Goal: Information Seeking & Learning: Learn about a topic

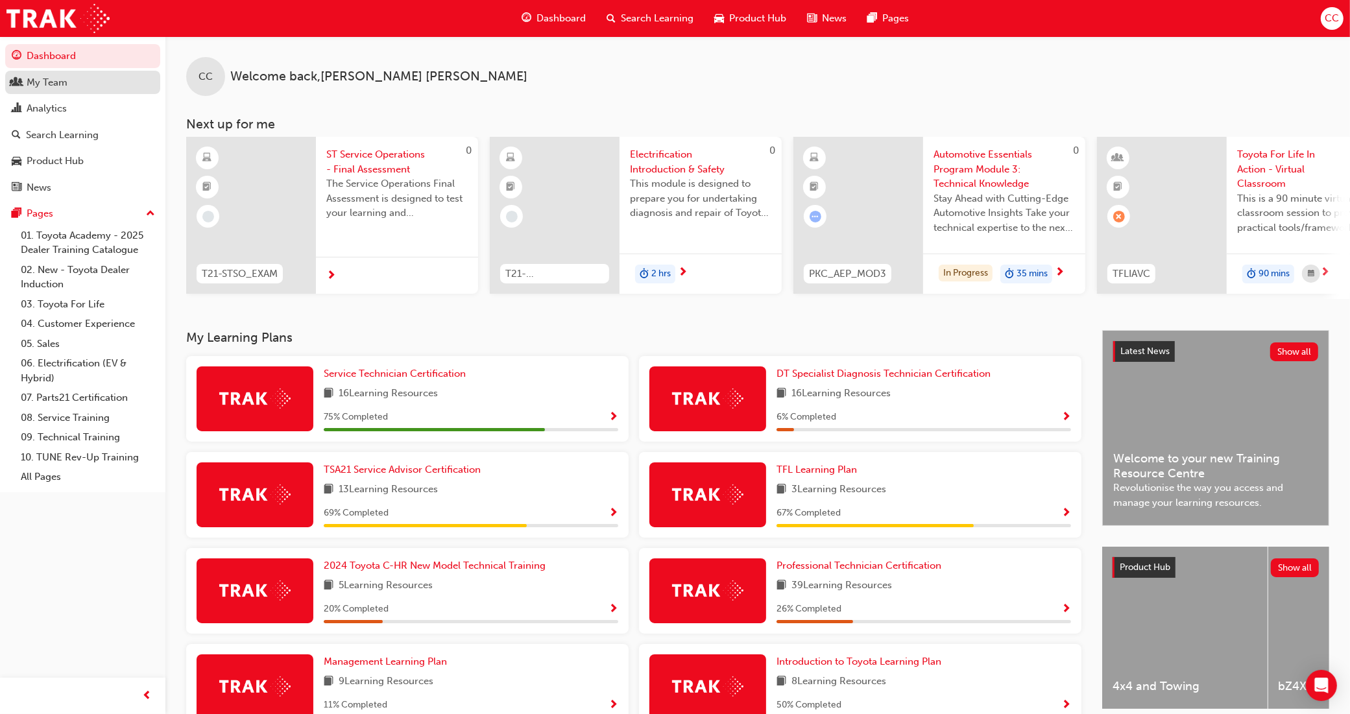
click at [47, 85] on div "My Team" at bounding box center [47, 82] width 41 height 15
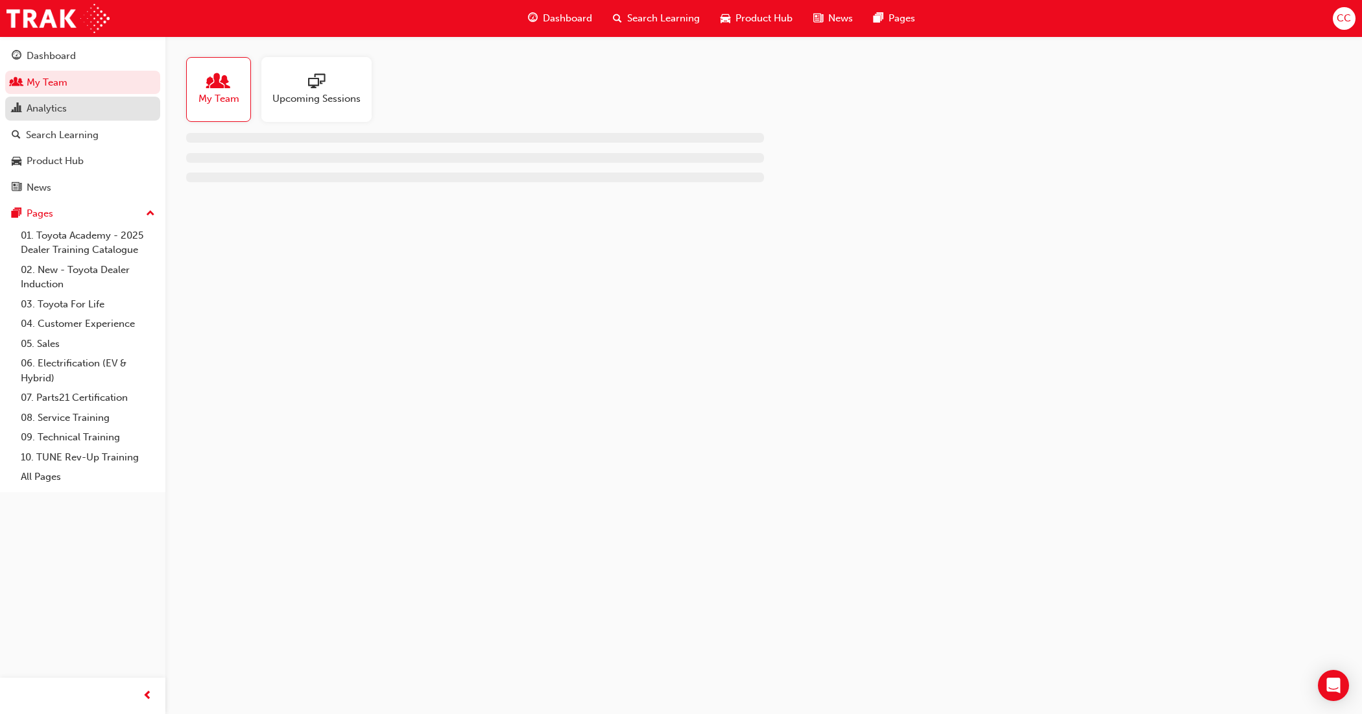
click at [86, 109] on div "Analytics" at bounding box center [83, 109] width 142 height 16
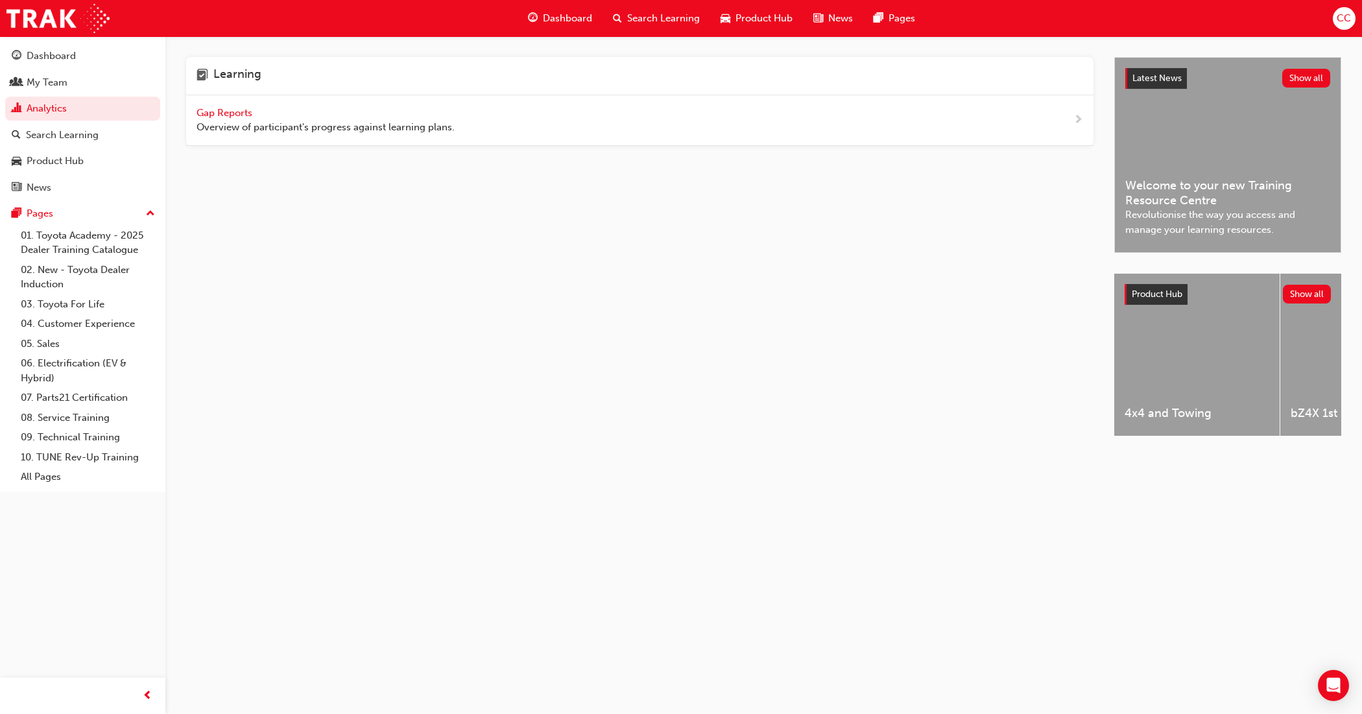
click at [228, 115] on span "Gap Reports" at bounding box center [226, 113] width 58 height 12
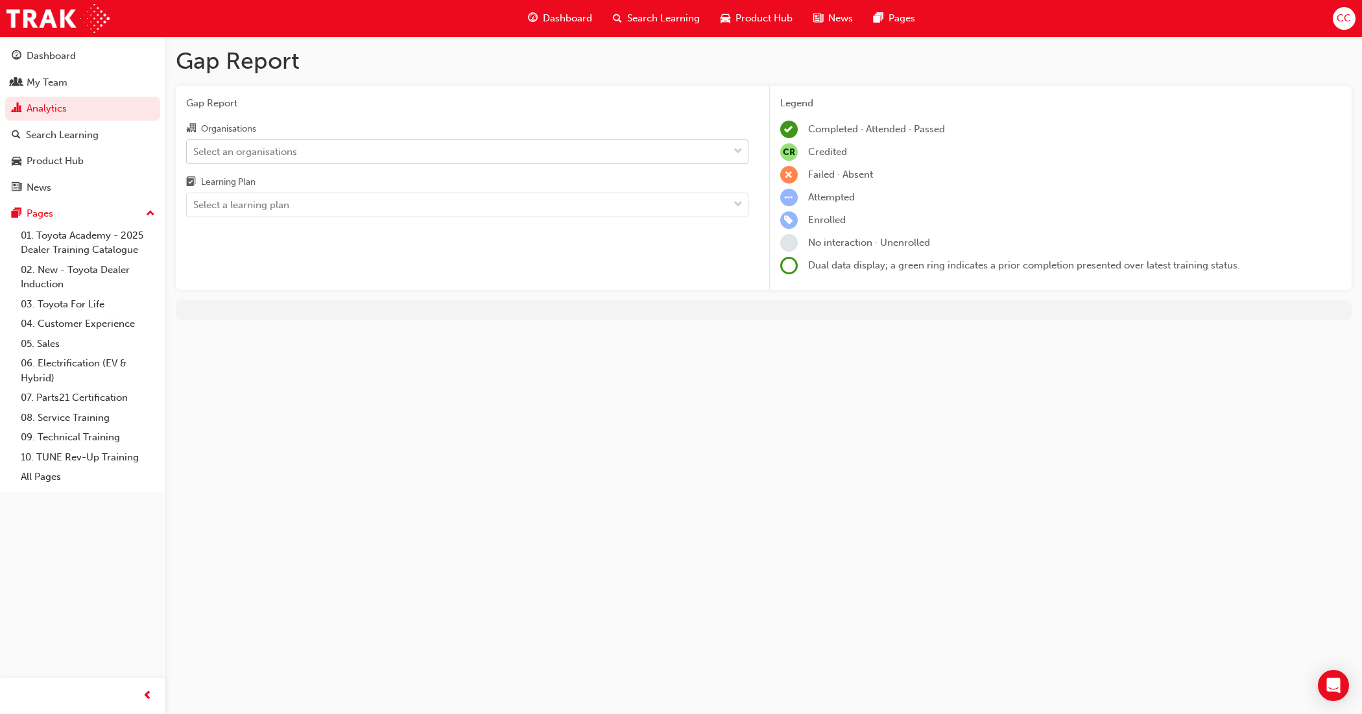
click at [600, 157] on div "Select an organisations" at bounding box center [458, 151] width 542 height 23
click at [195, 156] on input "Organisations Select an organisations" at bounding box center [193, 150] width 1 height 11
click at [738, 149] on span "down-icon" at bounding box center [738, 151] width 9 height 17
click at [195, 149] on input "Organisations 0 results available. Select is focused ,type to refine list, pres…" at bounding box center [193, 150] width 1 height 11
click at [734, 148] on span "down-icon" at bounding box center [738, 151] width 9 height 17
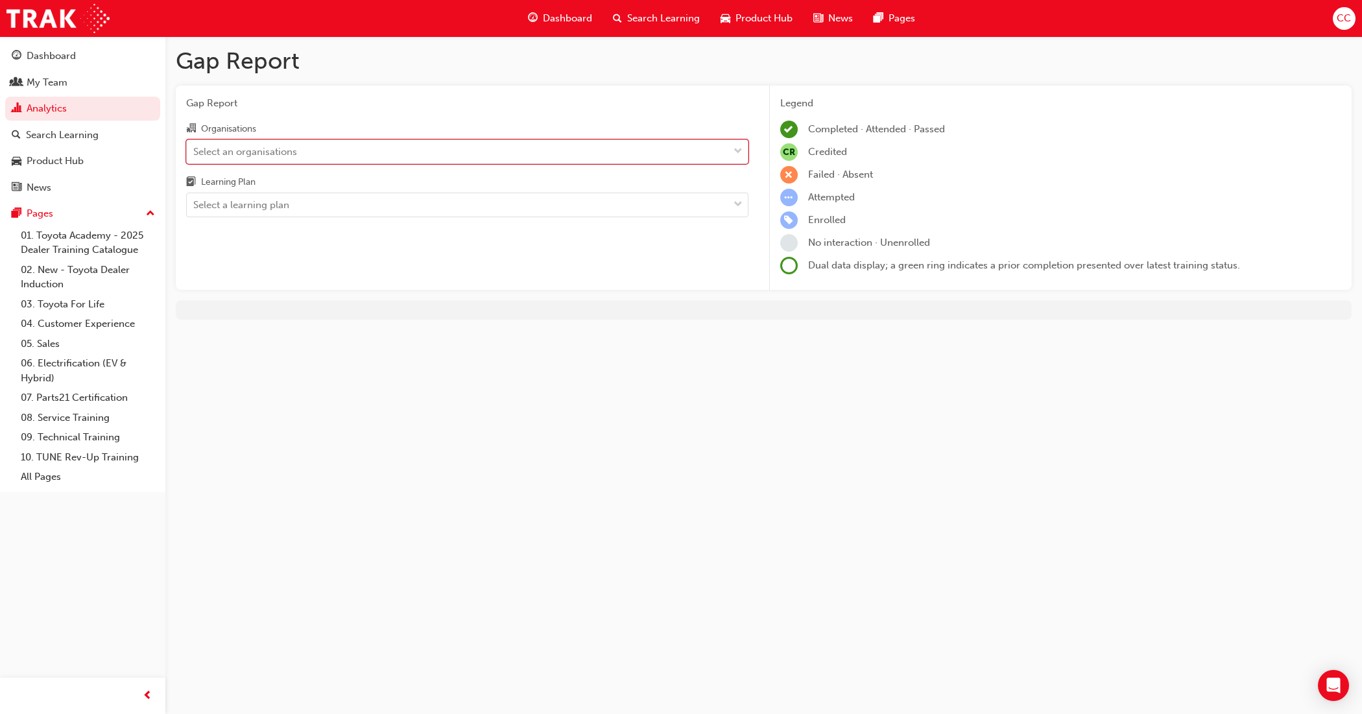
click at [195, 148] on input "Organisations 0 results available. Select is focused ,type to refine list, pres…" at bounding box center [193, 150] width 1 height 11
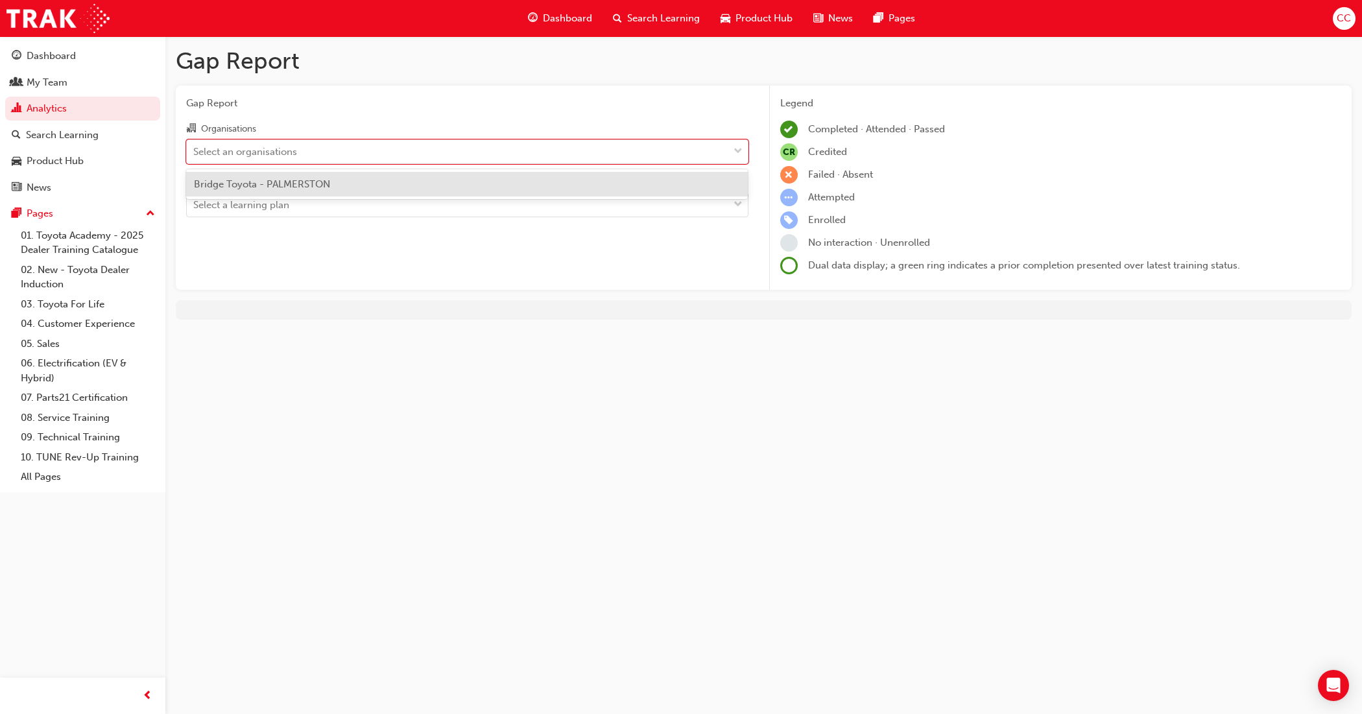
click at [315, 187] on span "Bridge Toyota - PALMERSTON" at bounding box center [262, 184] width 136 height 12
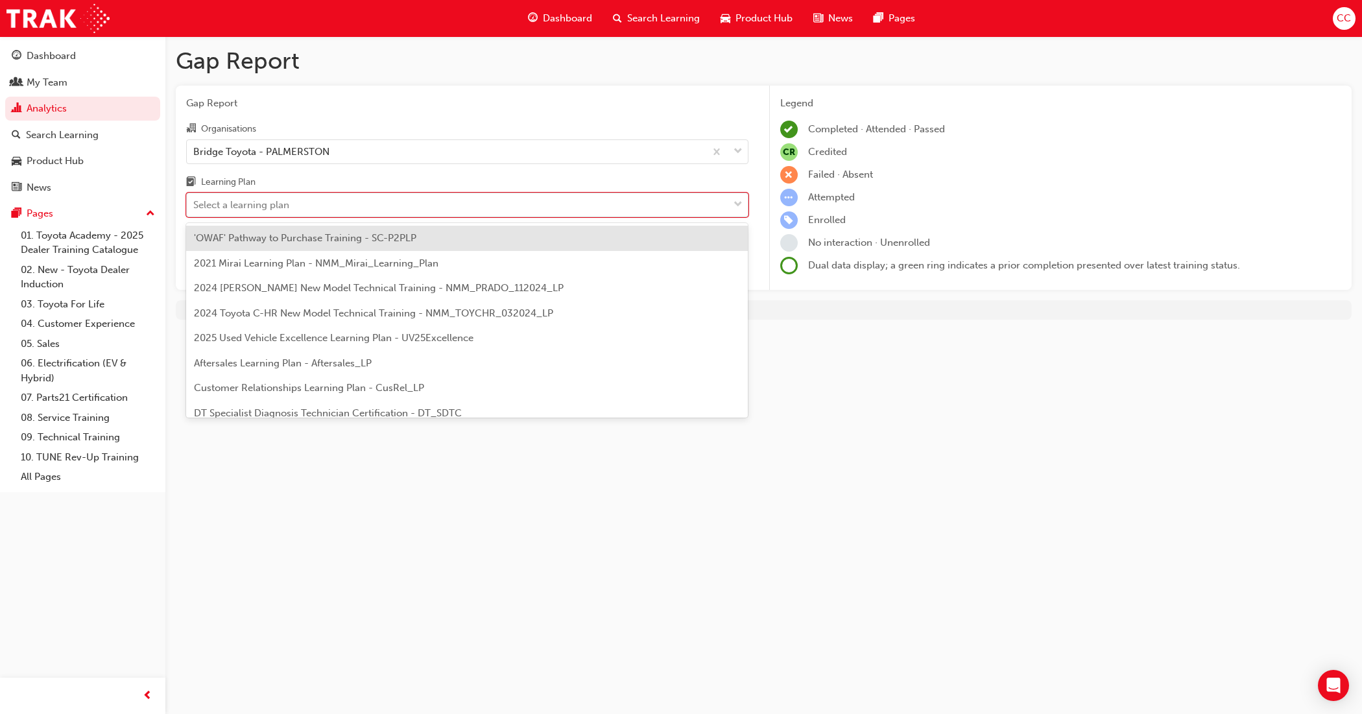
click at [741, 200] on span "down-icon" at bounding box center [738, 205] width 9 height 17
click at [195, 200] on input "Learning Plan option 'OWAF' Pathway to Purchase Training - SC-P2PLP focused, 1 …" at bounding box center [193, 204] width 1 height 11
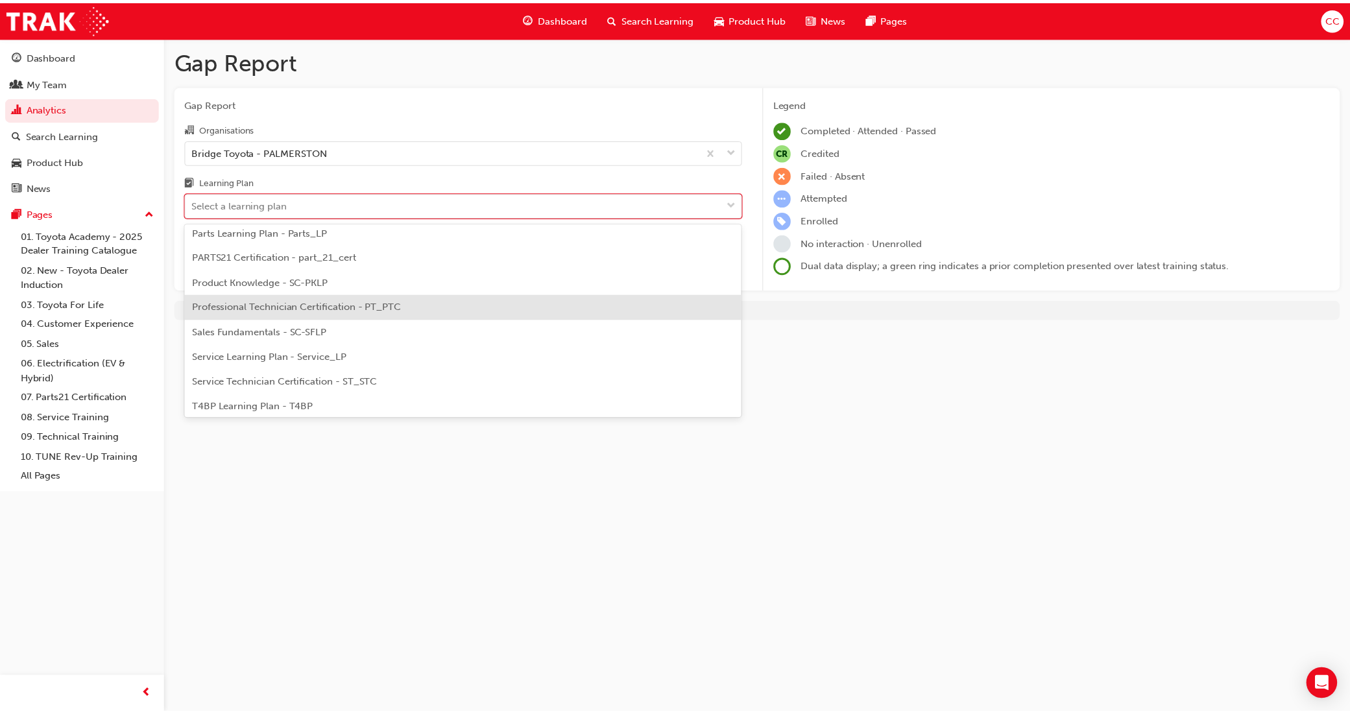
scroll to position [405, 0]
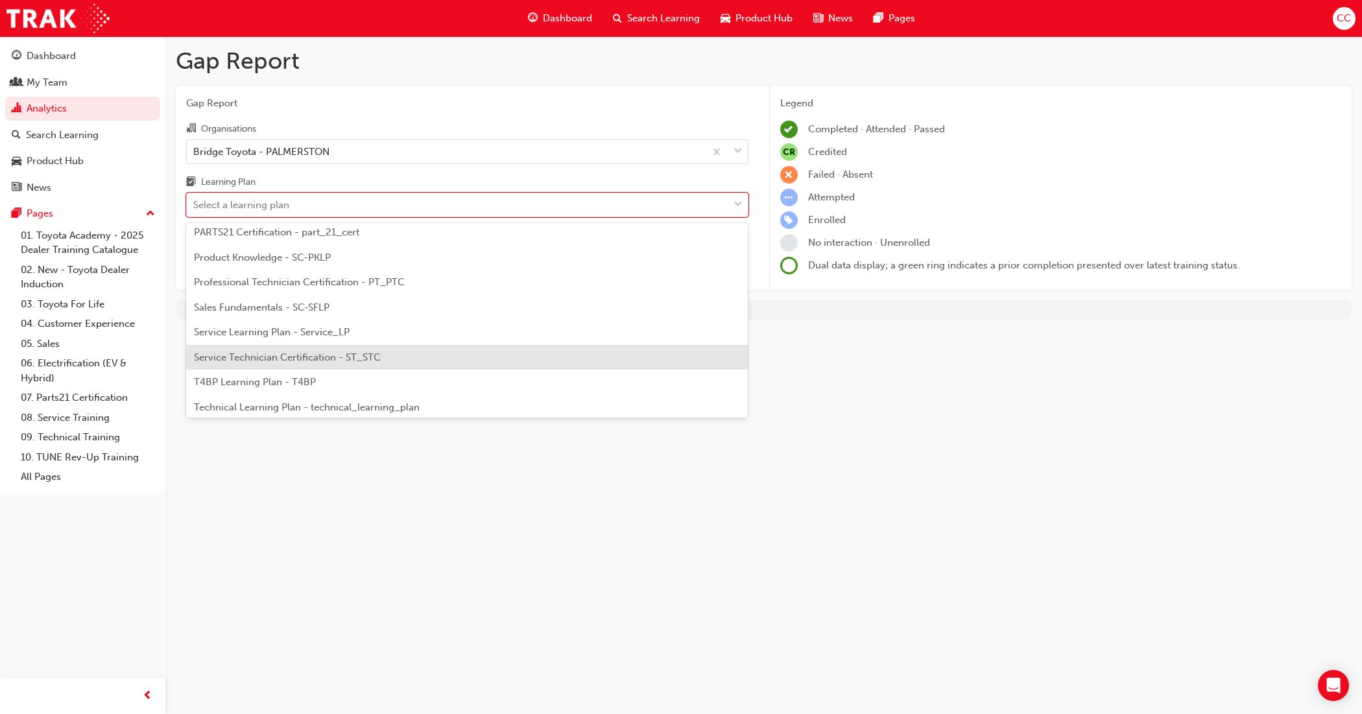
click at [335, 364] on div "Service Technician Certification - ST_STC" at bounding box center [467, 357] width 562 height 25
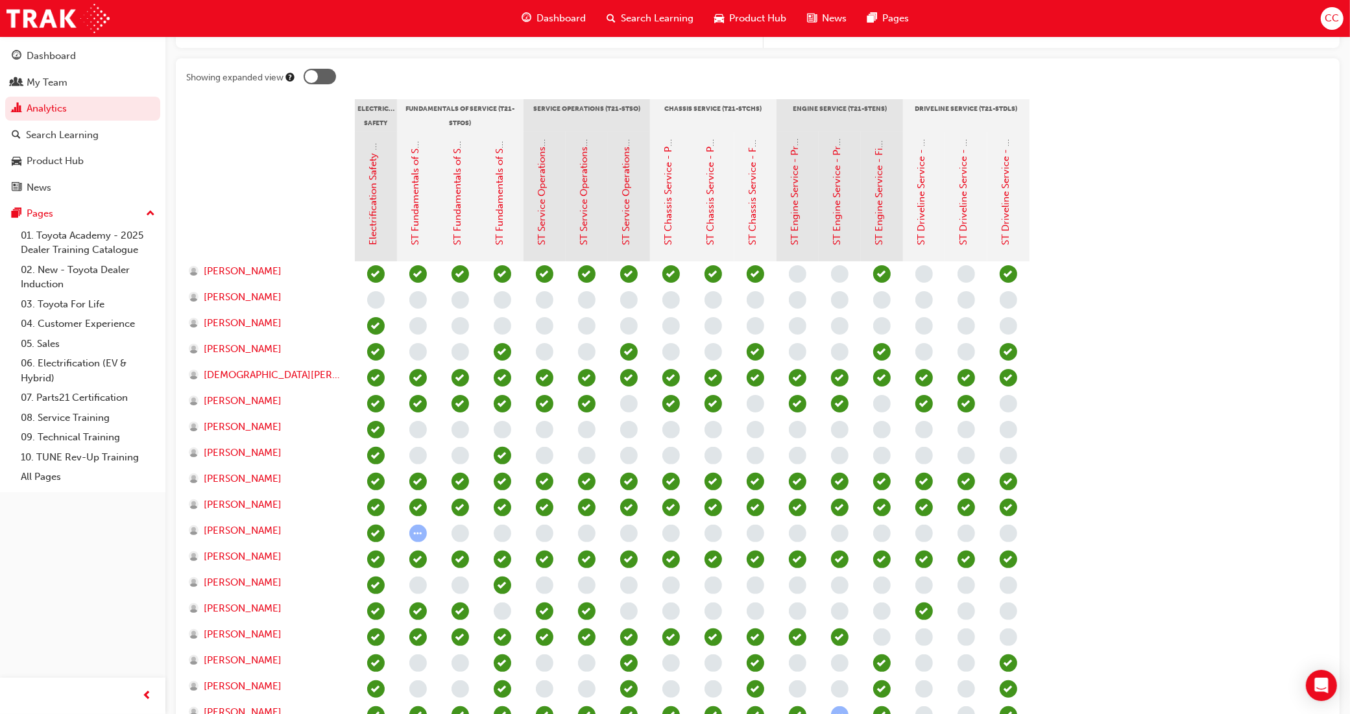
scroll to position [324, 0]
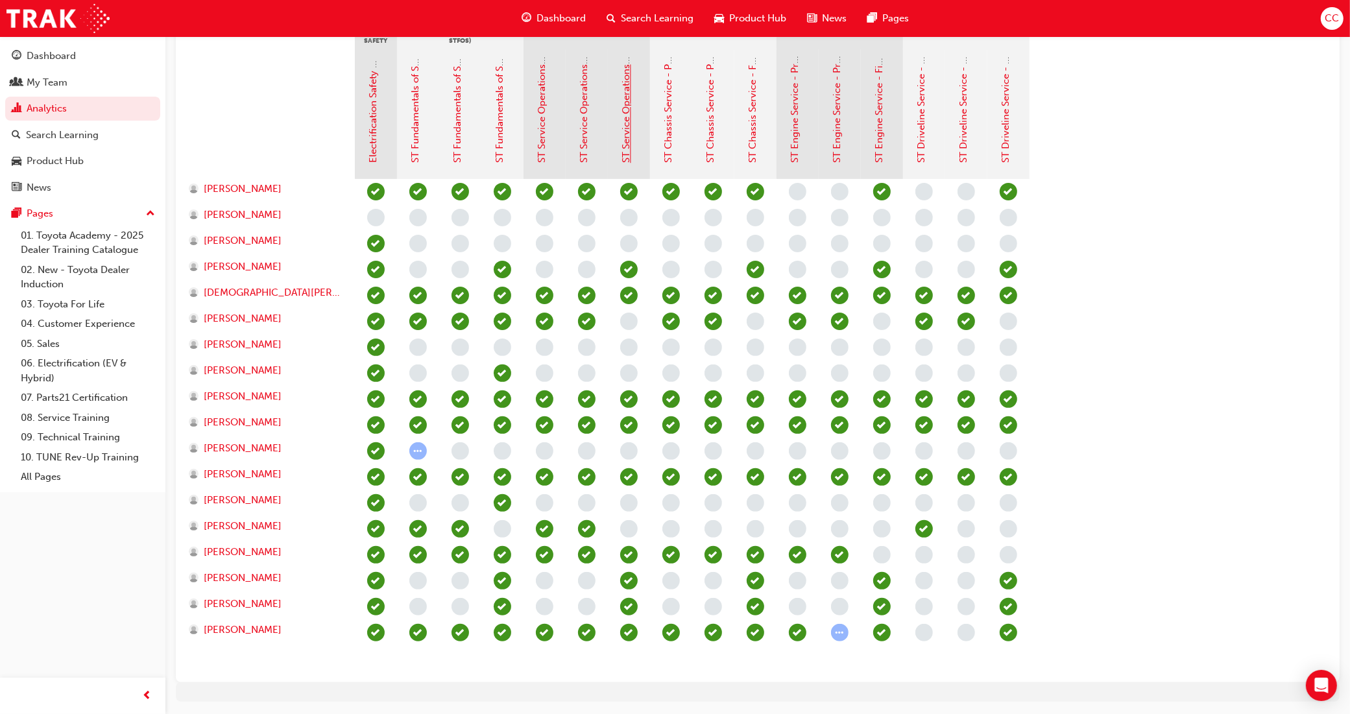
click at [631, 128] on link "ST Service Operations - Final Assessment" at bounding box center [627, 71] width 12 height 185
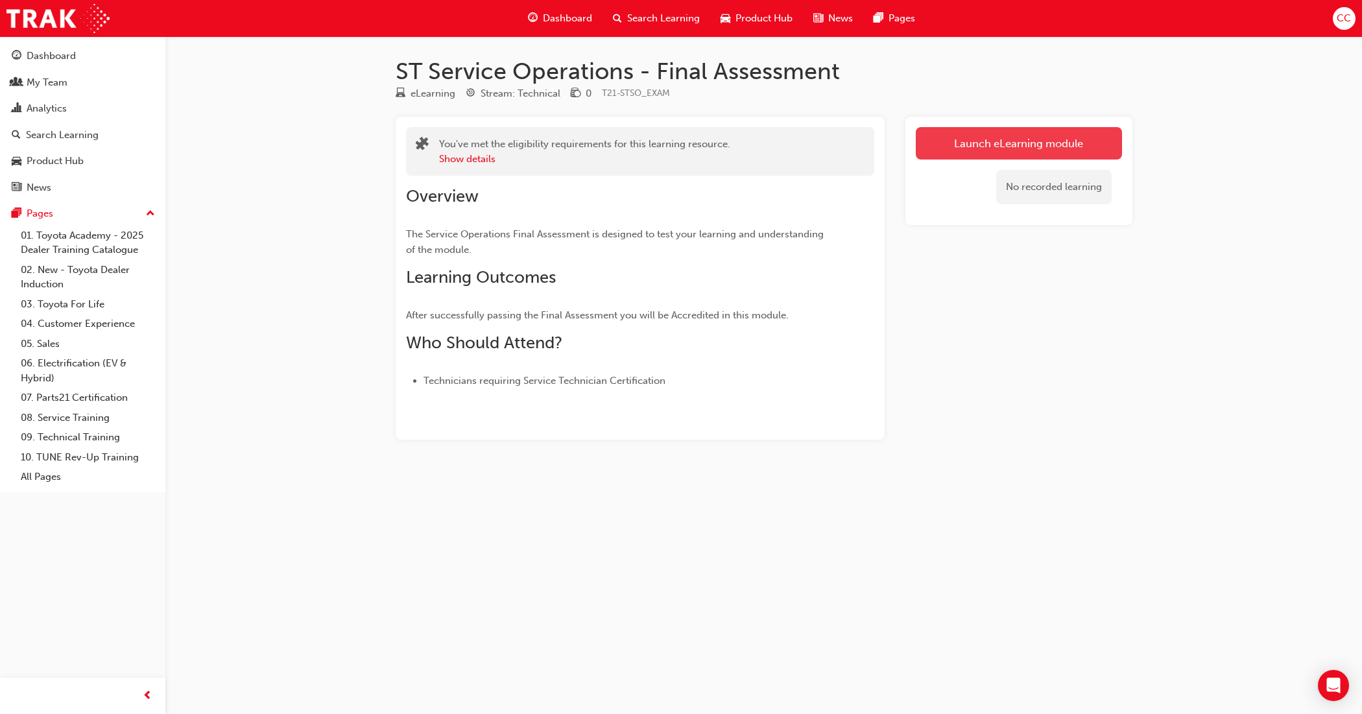
click at [999, 145] on link "Launch eLearning module" at bounding box center [1019, 143] width 206 height 32
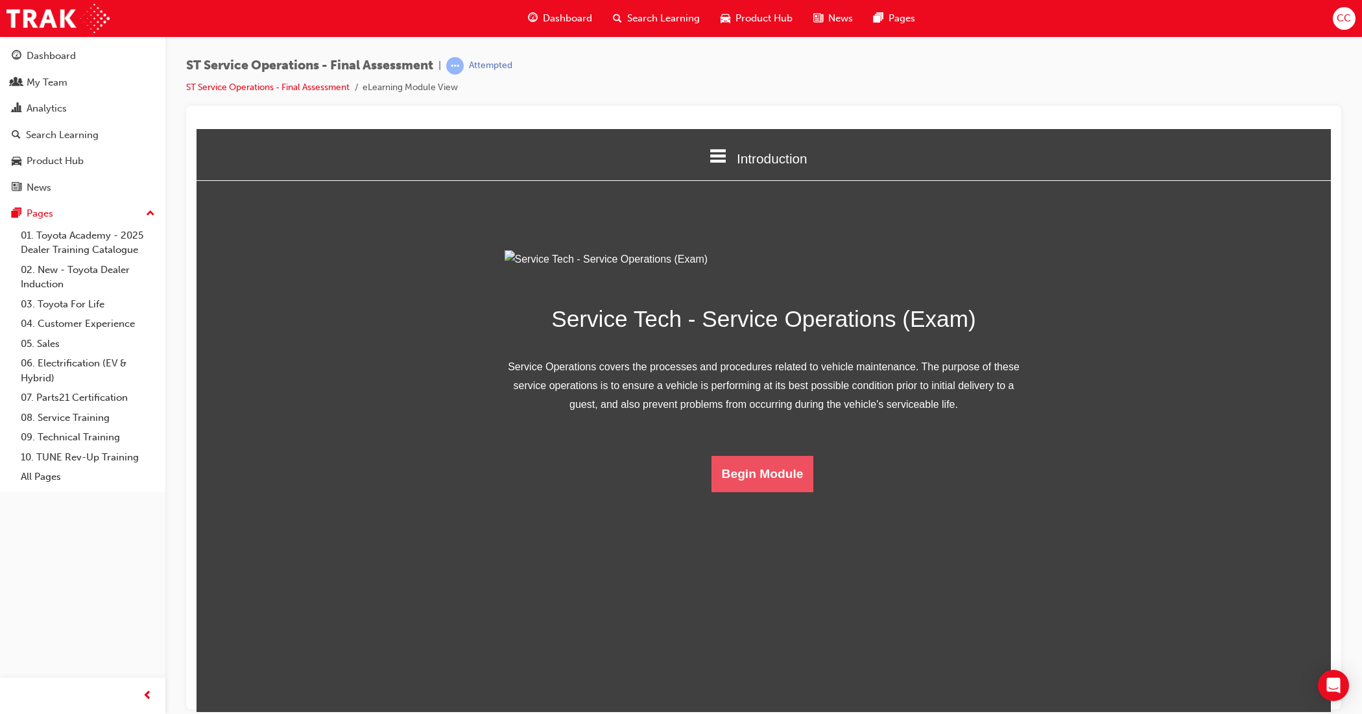
click at [764, 492] on button "Begin Module" at bounding box center [763, 473] width 103 height 36
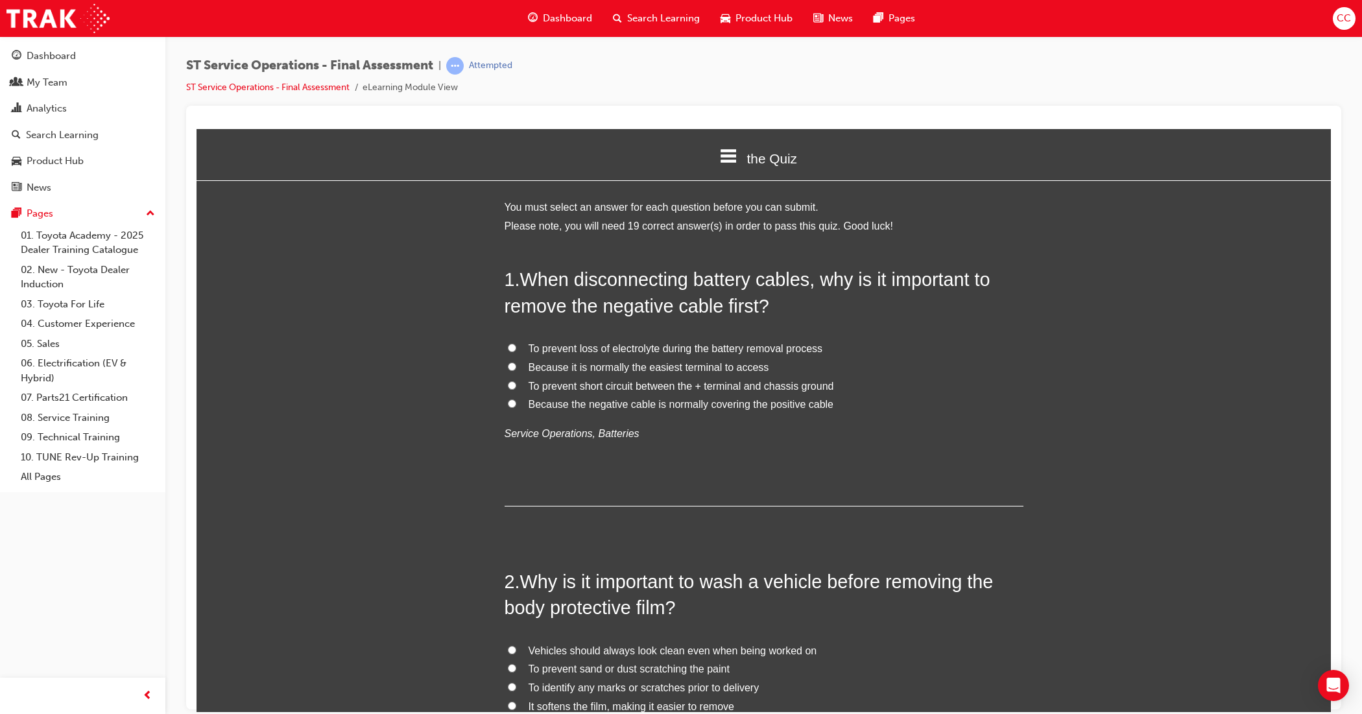
click at [548, 370] on span "Because it is normally the easiest terminal to access" at bounding box center [649, 366] width 241 height 11
click at [516, 370] on input "Because it is normally the easiest terminal to access" at bounding box center [512, 366] width 8 height 8
radio input "true"
click at [548, 369] on span "Because it is normally the easiest terminal to access" at bounding box center [649, 366] width 241 height 11
click at [516, 369] on input "Because it is normally the easiest terminal to access" at bounding box center [512, 366] width 8 height 8
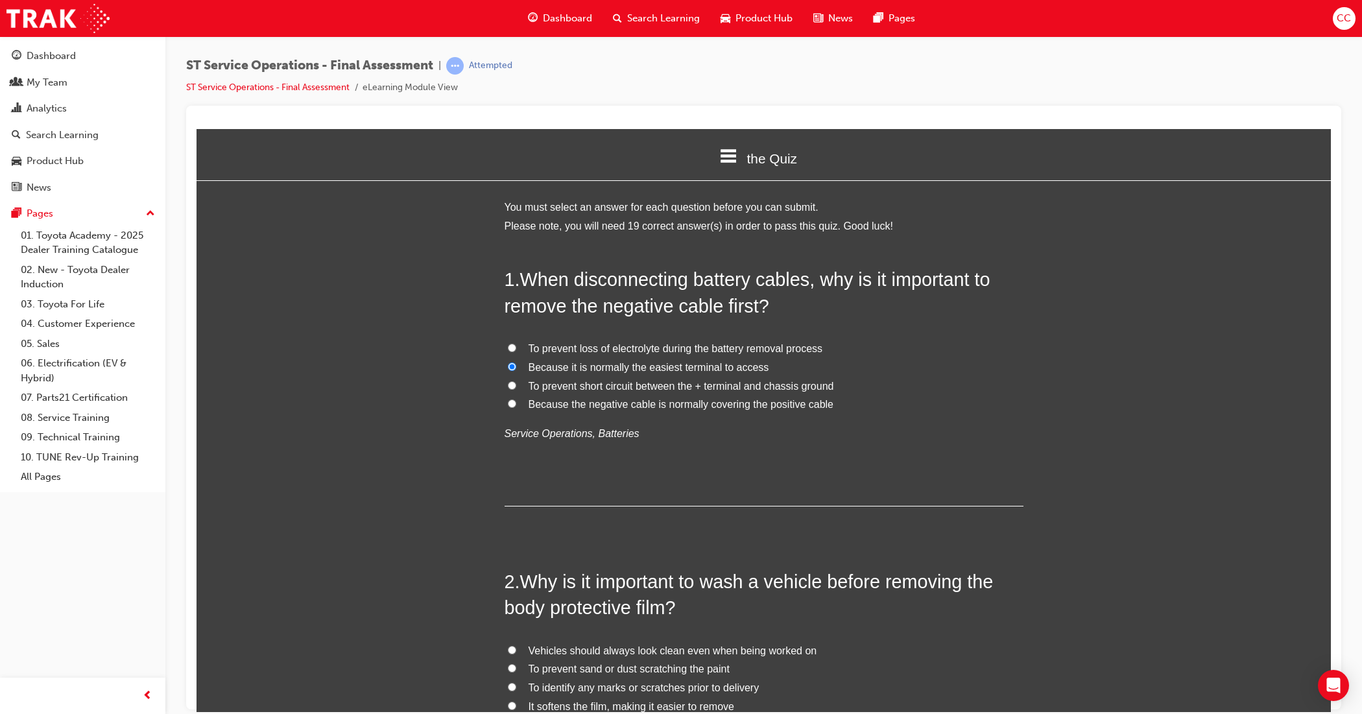
click at [543, 388] on span "To prevent short circuit between the + terminal and chassis ground" at bounding box center [682, 385] width 306 height 11
click at [516, 388] on input "To prevent short circuit between the + terminal and chassis ground" at bounding box center [512, 385] width 8 height 8
radio input "true"
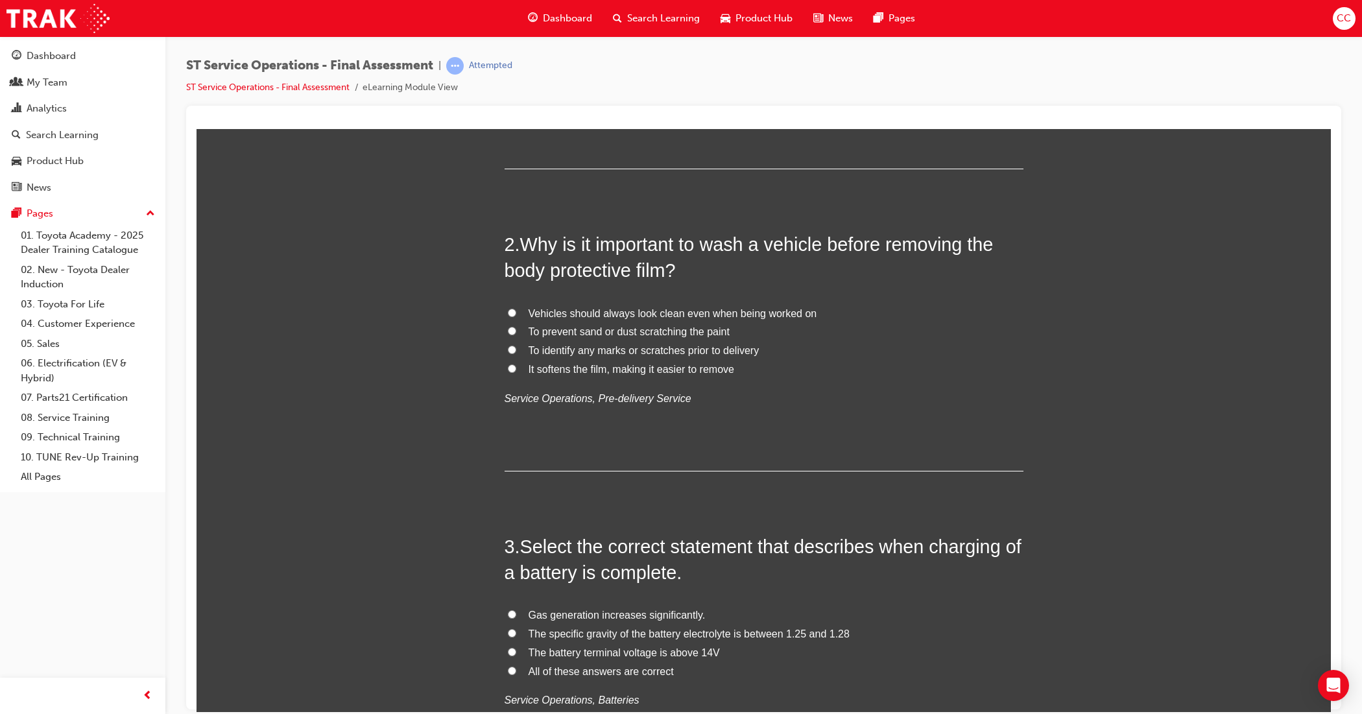
scroll to position [243, 0]
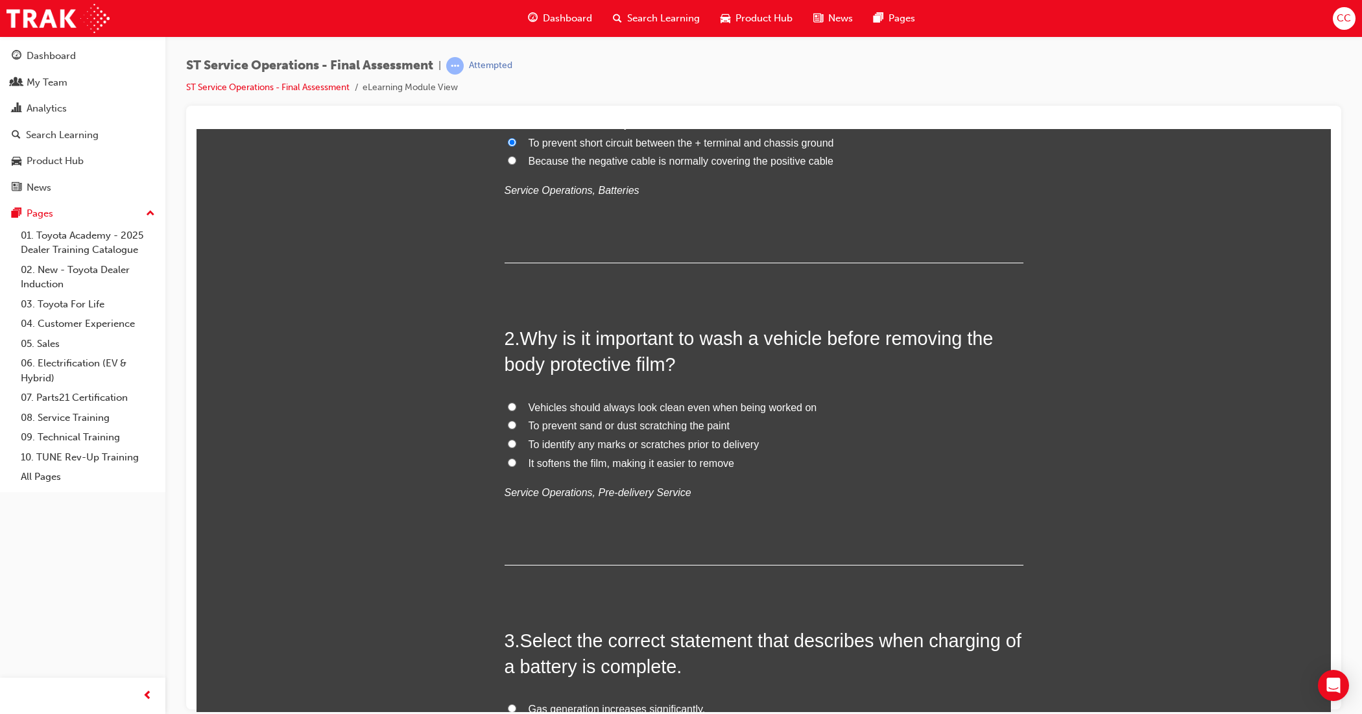
click at [607, 426] on span "To prevent sand or dust scratching the paint" at bounding box center [629, 425] width 201 height 11
click at [516, 426] on input "To prevent sand or dust scratching the paint" at bounding box center [512, 424] width 8 height 8
radio input "true"
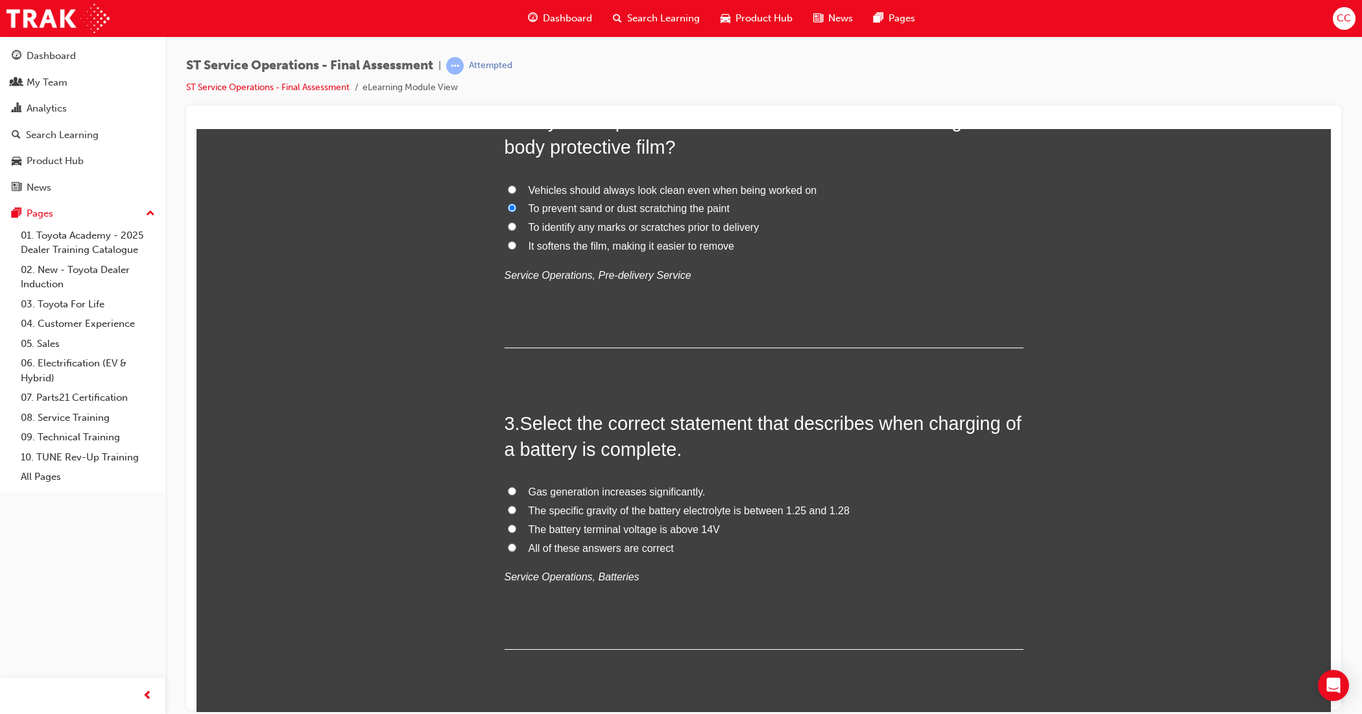
scroll to position [487, 0]
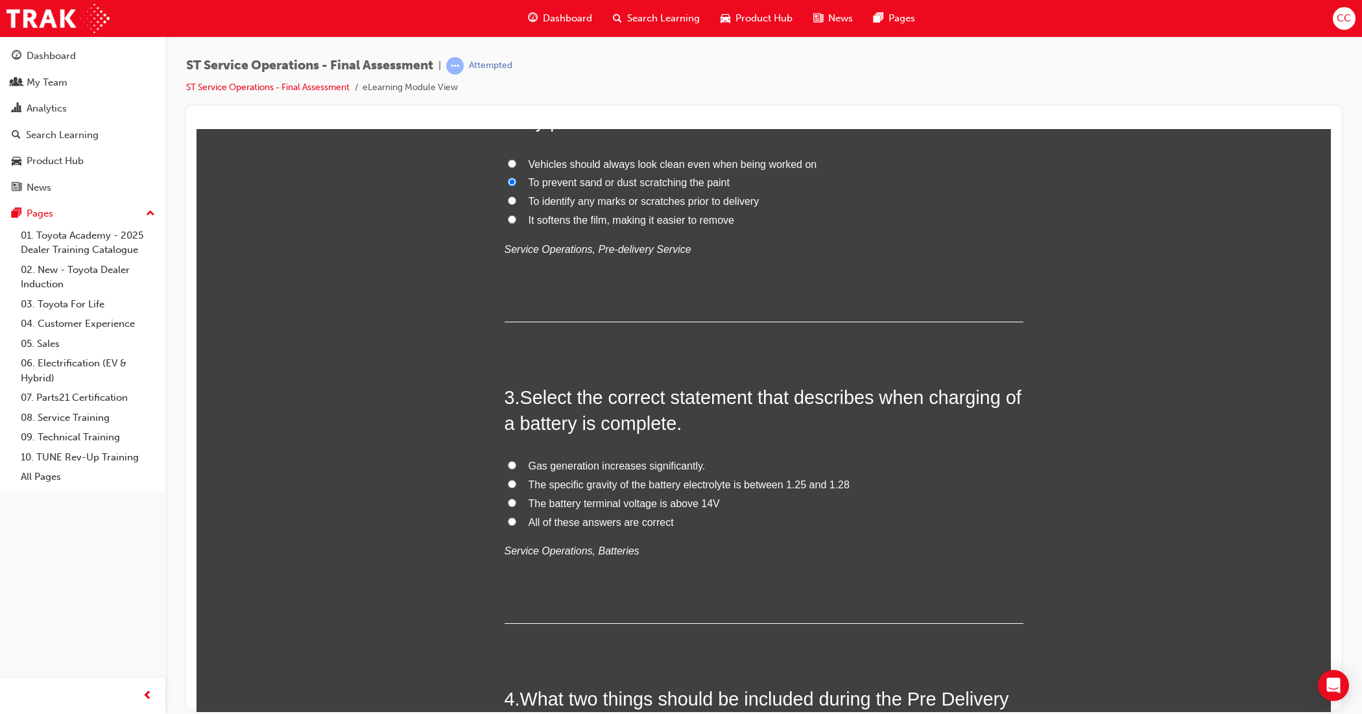
click at [578, 487] on span "The specific gravity of the battery electrolyte is between 1.25 and 1.28" at bounding box center [689, 484] width 321 height 11
click at [516, 487] on input "The specific gravity of the battery electrolyte is between 1.25 and 1.28" at bounding box center [512, 483] width 8 height 8
radio input "true"
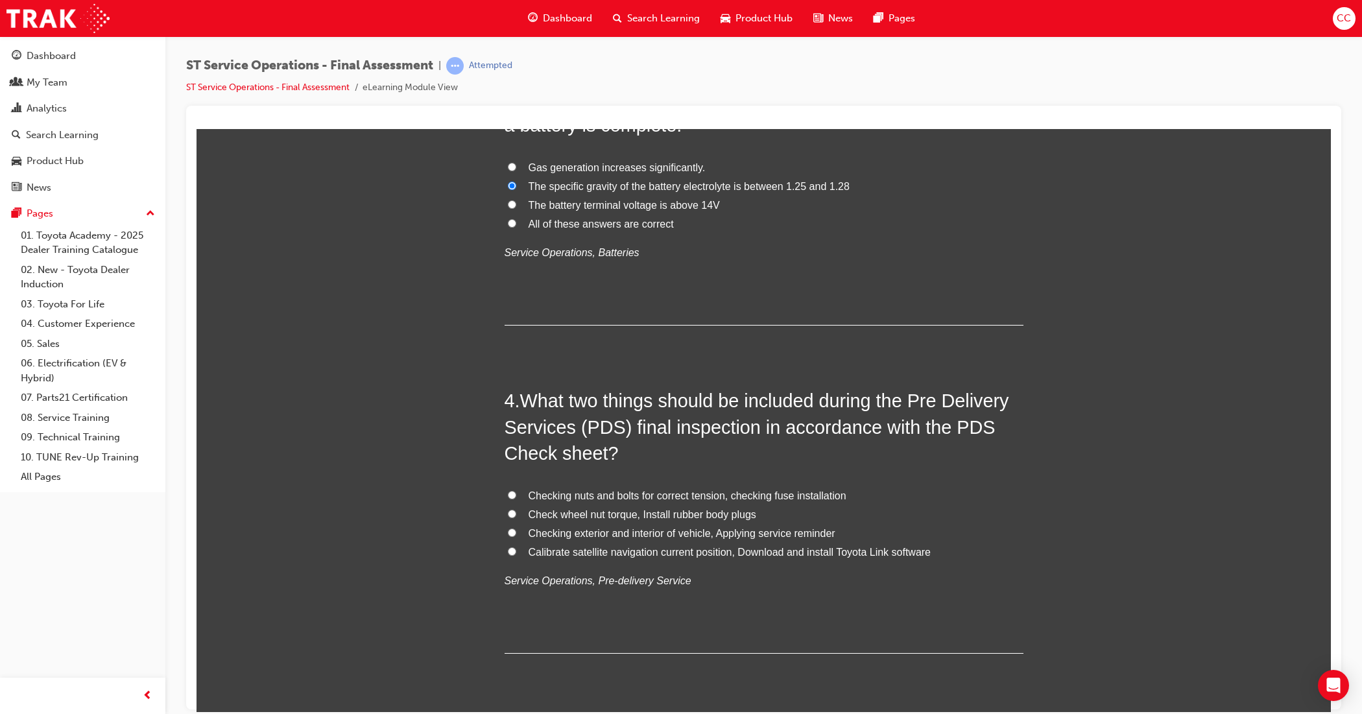
scroll to position [811, 0]
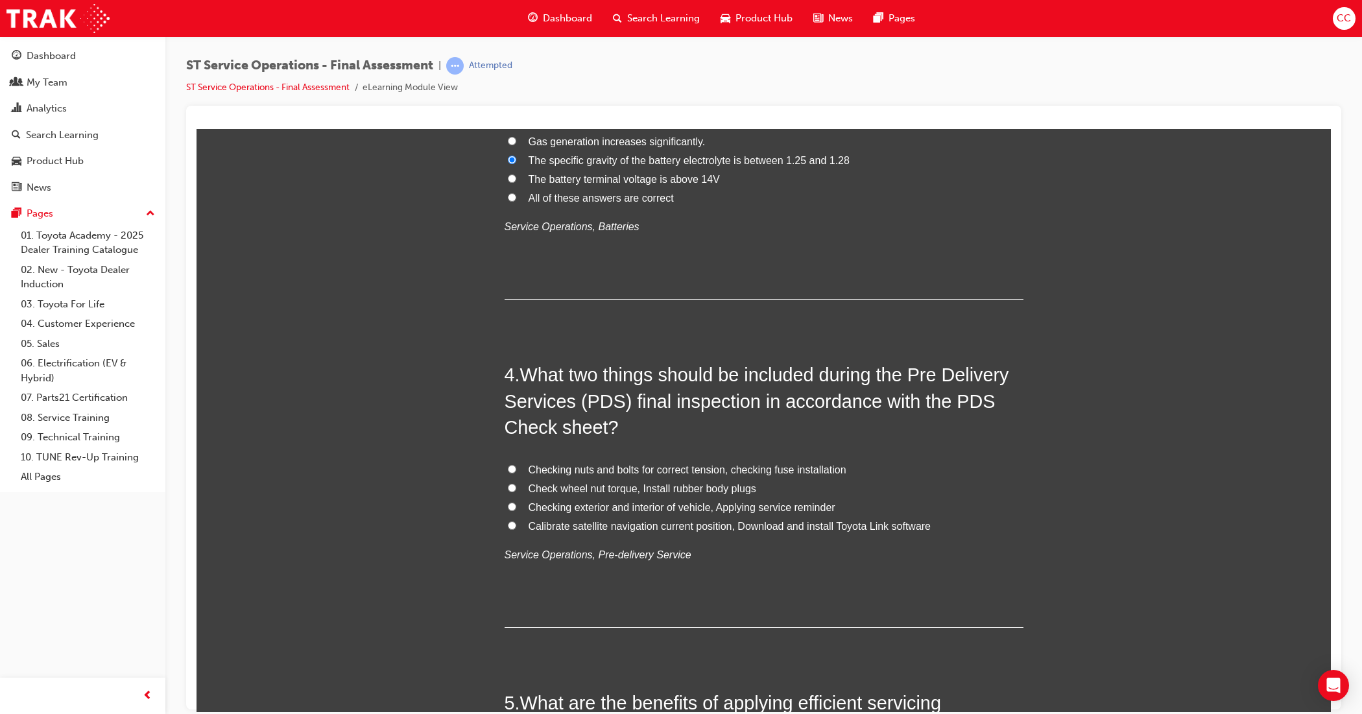
click at [508, 507] on input "Checking exterior and interior of vehicle, Applying service reminder" at bounding box center [512, 506] width 8 height 8
radio input "true"
click at [508, 523] on input "Calibrate satellite navigation current position, Download and install Toyota Li…" at bounding box center [512, 525] width 8 height 8
radio input "true"
click at [696, 510] on span "Checking exterior and interior of vehicle, Applying service reminder" at bounding box center [682, 506] width 307 height 11
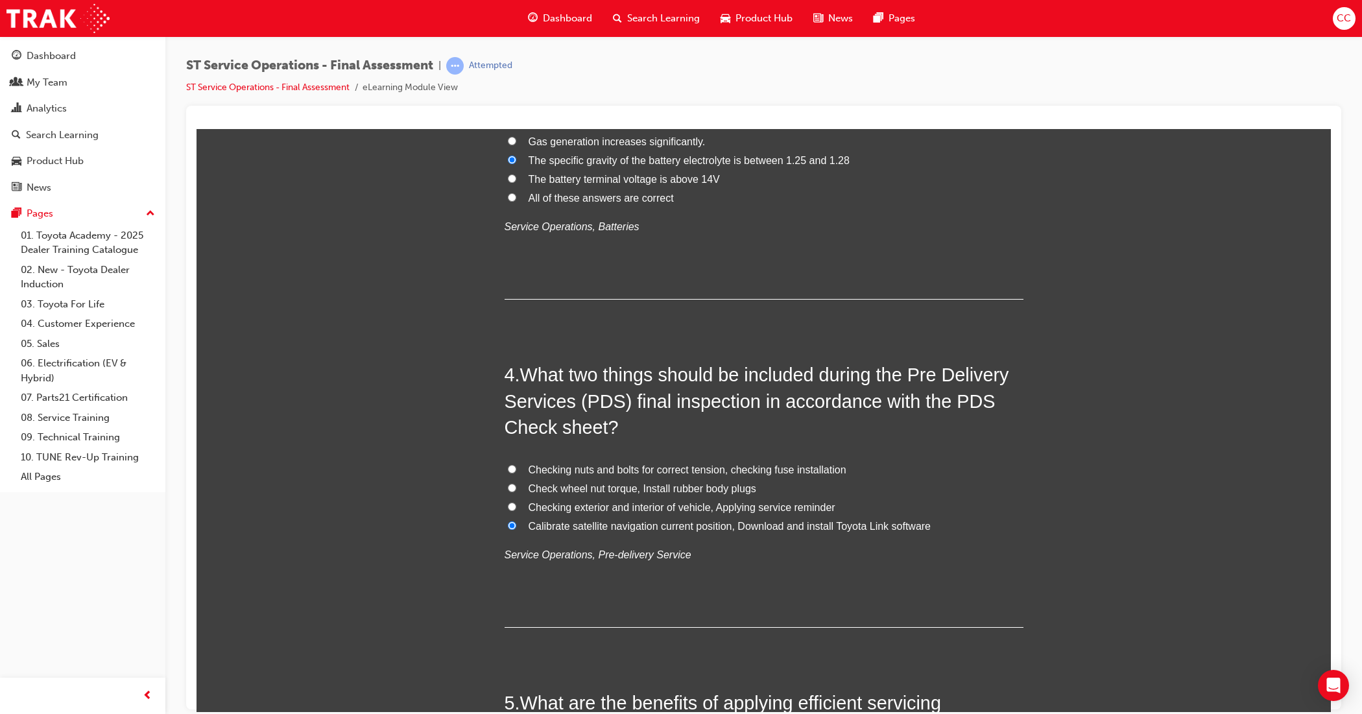
click at [516, 510] on input "Checking exterior and interior of vehicle, Applying service reminder" at bounding box center [512, 506] width 8 height 8
radio input "true"
click at [659, 489] on span "Check wheel nut torque, Install rubber body plugs" at bounding box center [643, 488] width 228 height 11
click at [516, 489] on input "Check wheel nut torque, Install rubber body plugs" at bounding box center [512, 487] width 8 height 8
radio input "true"
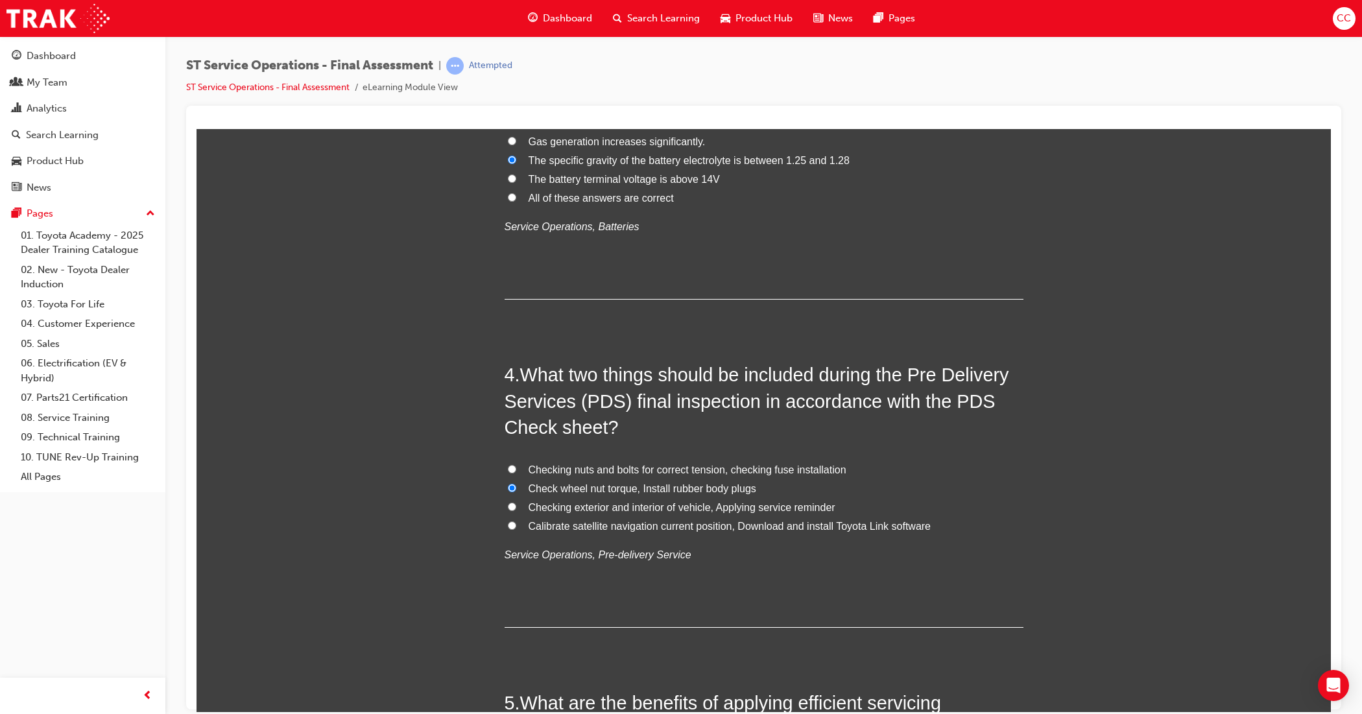
click at [646, 472] on span "Checking nuts and bolts for correct tension, checking fuse installation" at bounding box center [688, 469] width 318 height 11
click at [516, 472] on input "Checking nuts and bolts for correct tension, checking fuse installation" at bounding box center [512, 469] width 8 height 8
radio input "true"
click at [644, 503] on span "Checking exterior and interior of vehicle, Applying service reminder" at bounding box center [682, 506] width 307 height 11
click at [603, 509] on span "Checking exterior and interior of vehicle, Applying service reminder" at bounding box center [682, 506] width 307 height 11
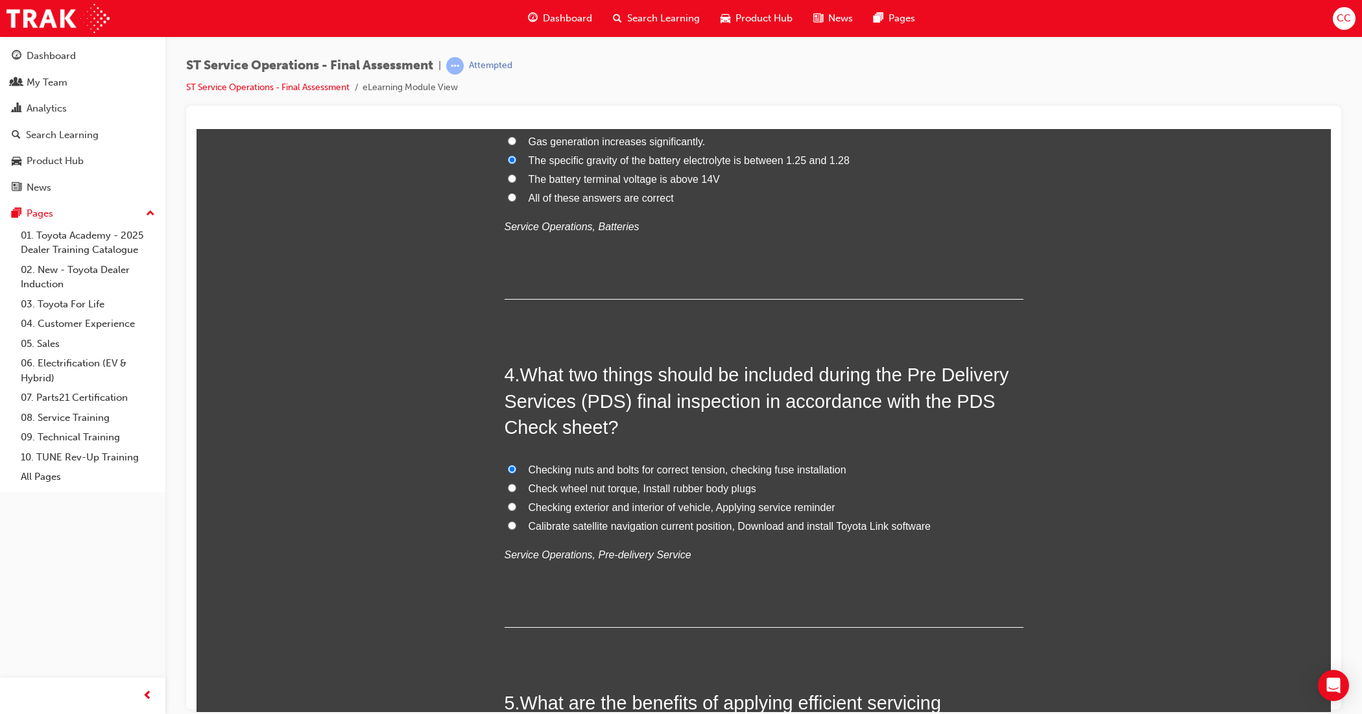
click at [516, 509] on input "Checking exterior and interior of vehicle, Applying service reminder" at bounding box center [512, 506] width 8 height 8
radio input "true"
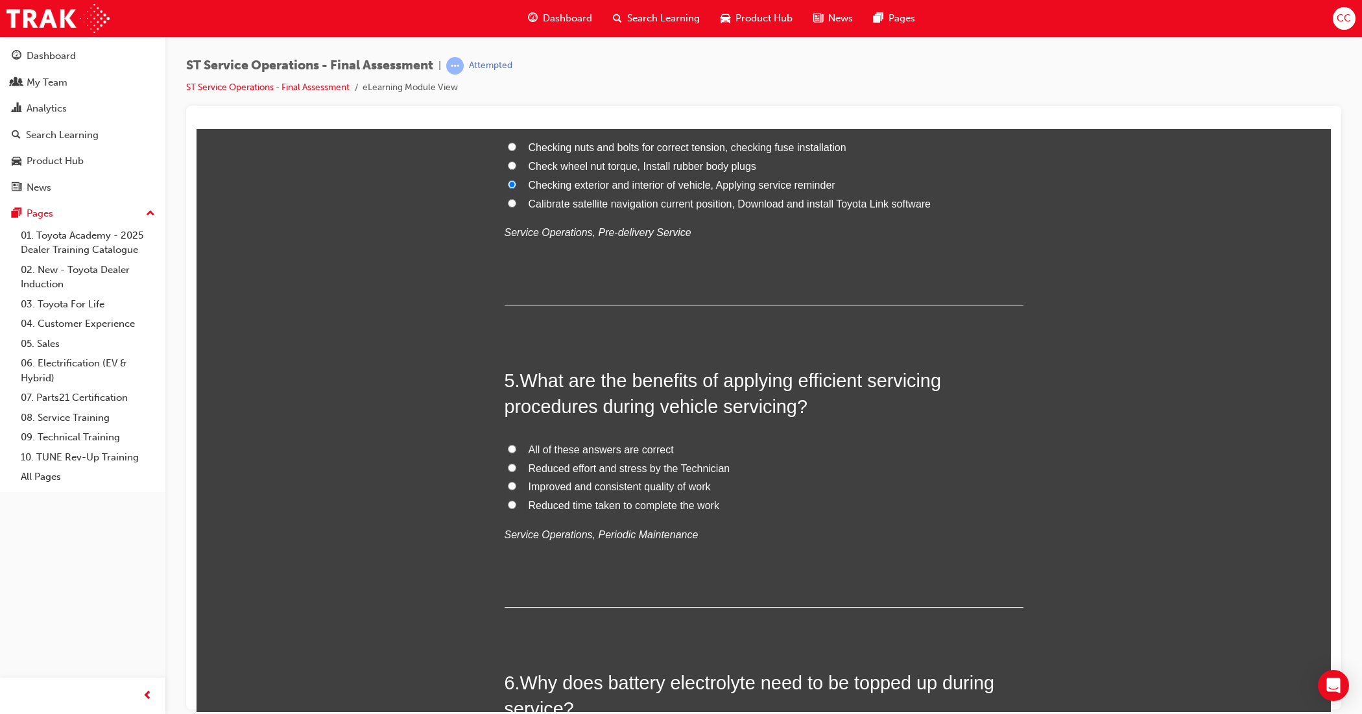
scroll to position [1135, 0]
click at [508, 444] on input "All of these answers are correct" at bounding box center [512, 446] width 8 height 8
radio input "true"
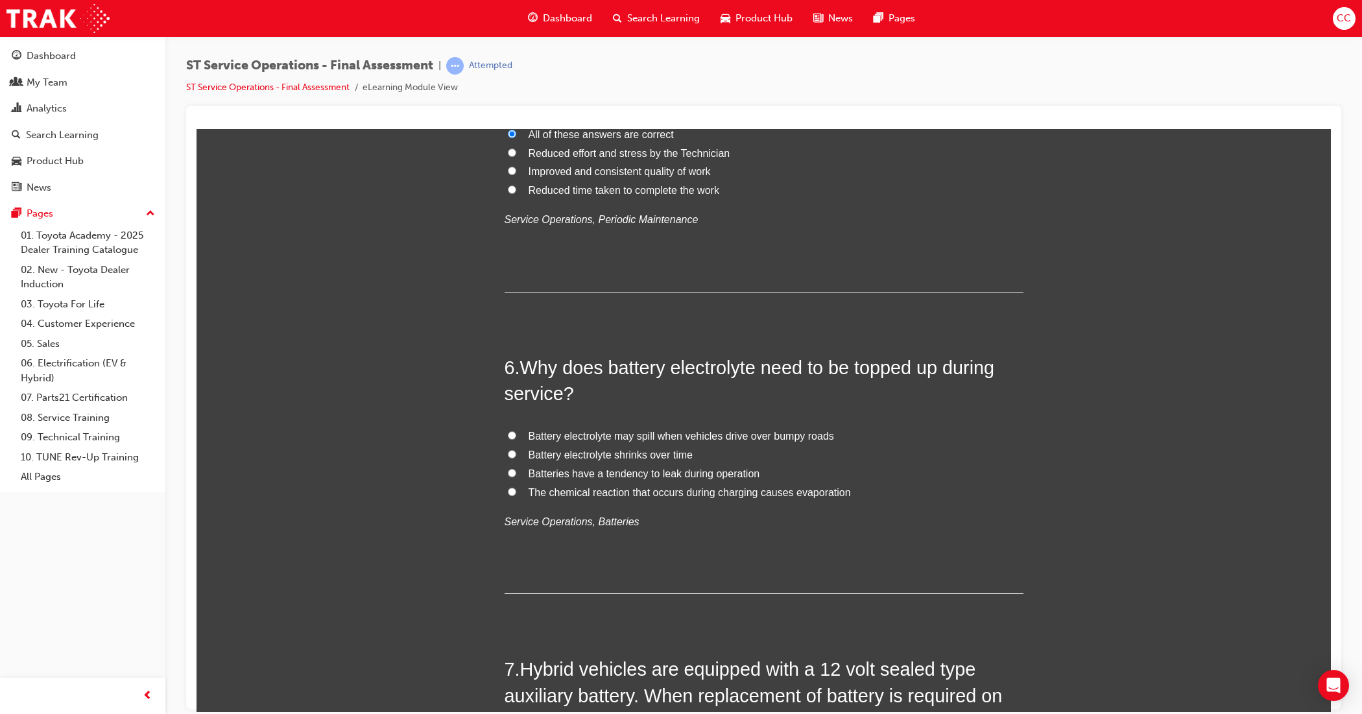
scroll to position [1460, 0]
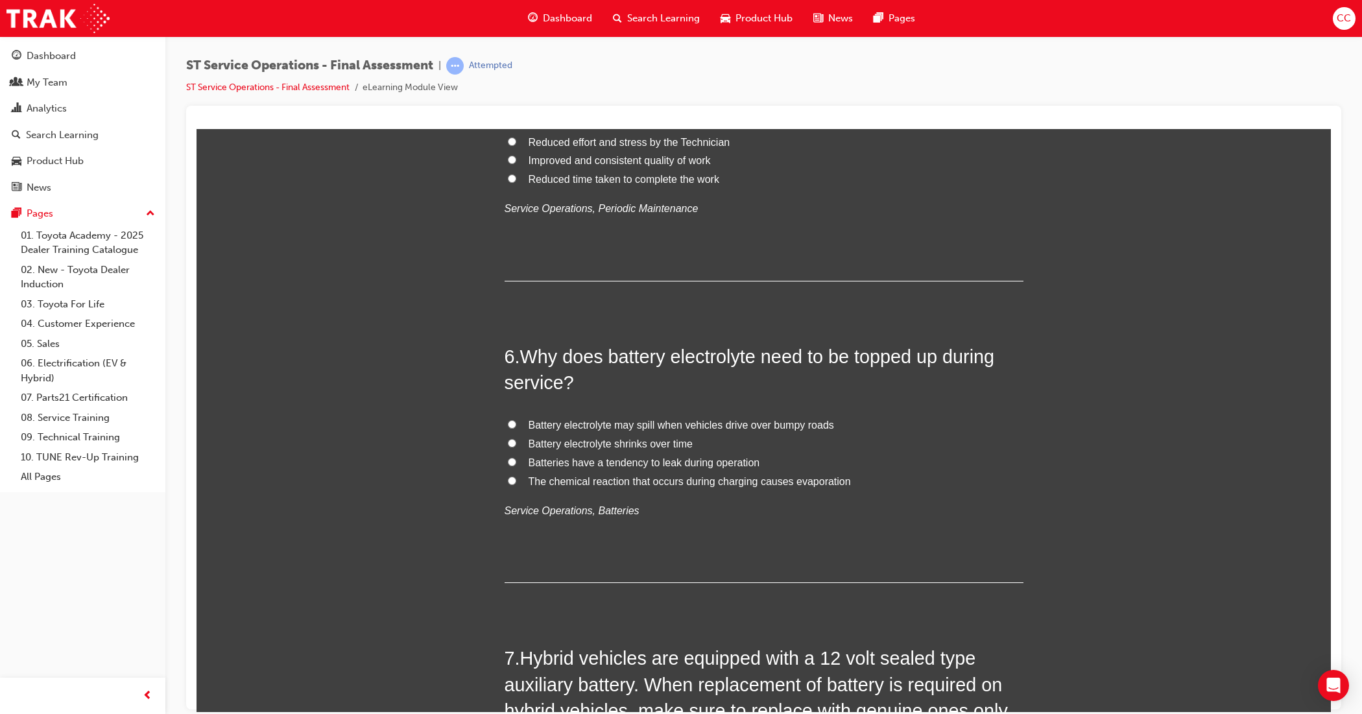
click at [508, 481] on input "The chemical reaction that occurs during charging causes evaporation" at bounding box center [512, 480] width 8 height 8
radio input "true"
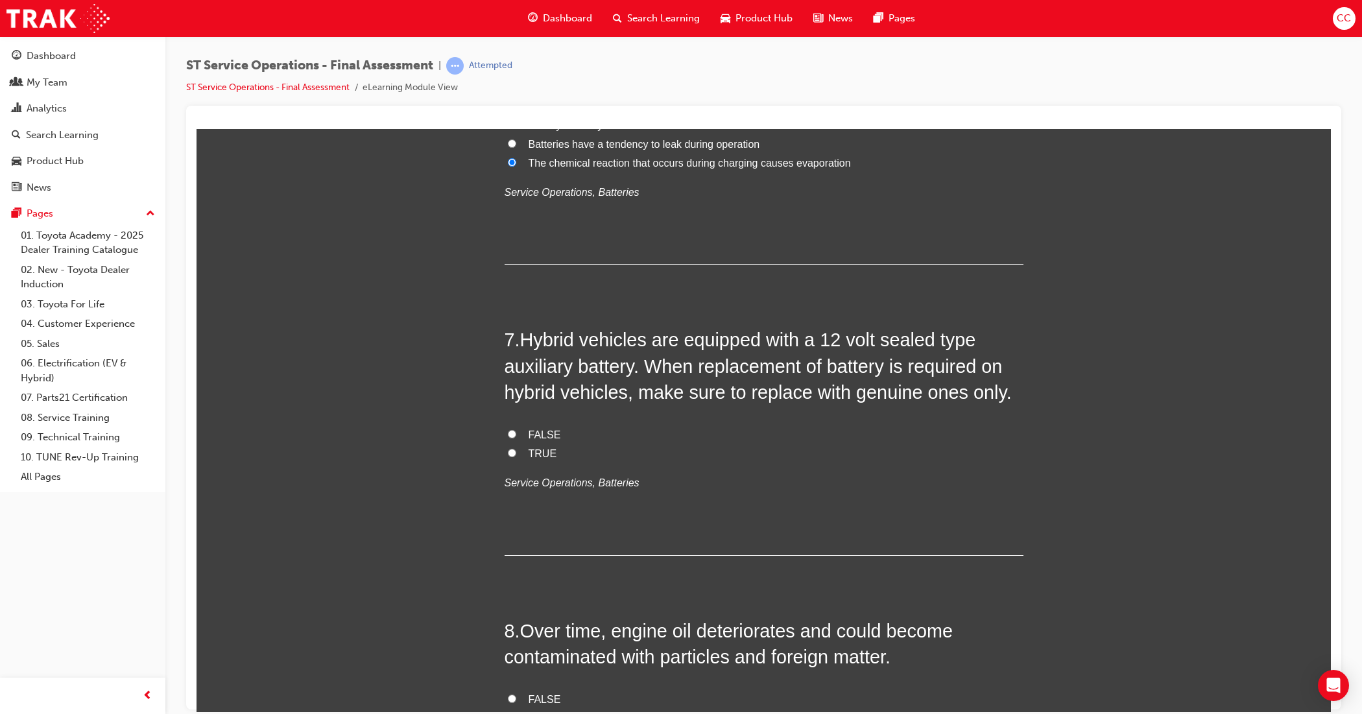
scroll to position [1784, 0]
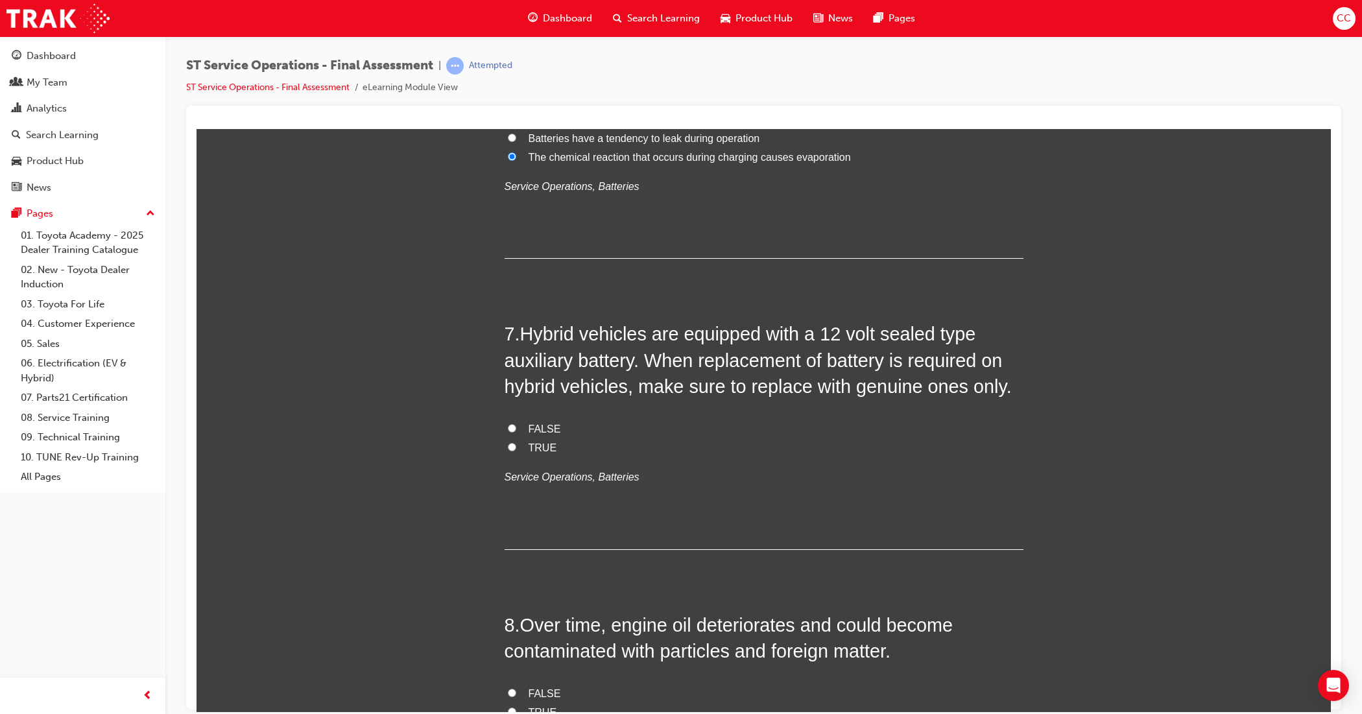
click at [508, 426] on input "FALSE" at bounding box center [512, 428] width 8 height 8
radio input "true"
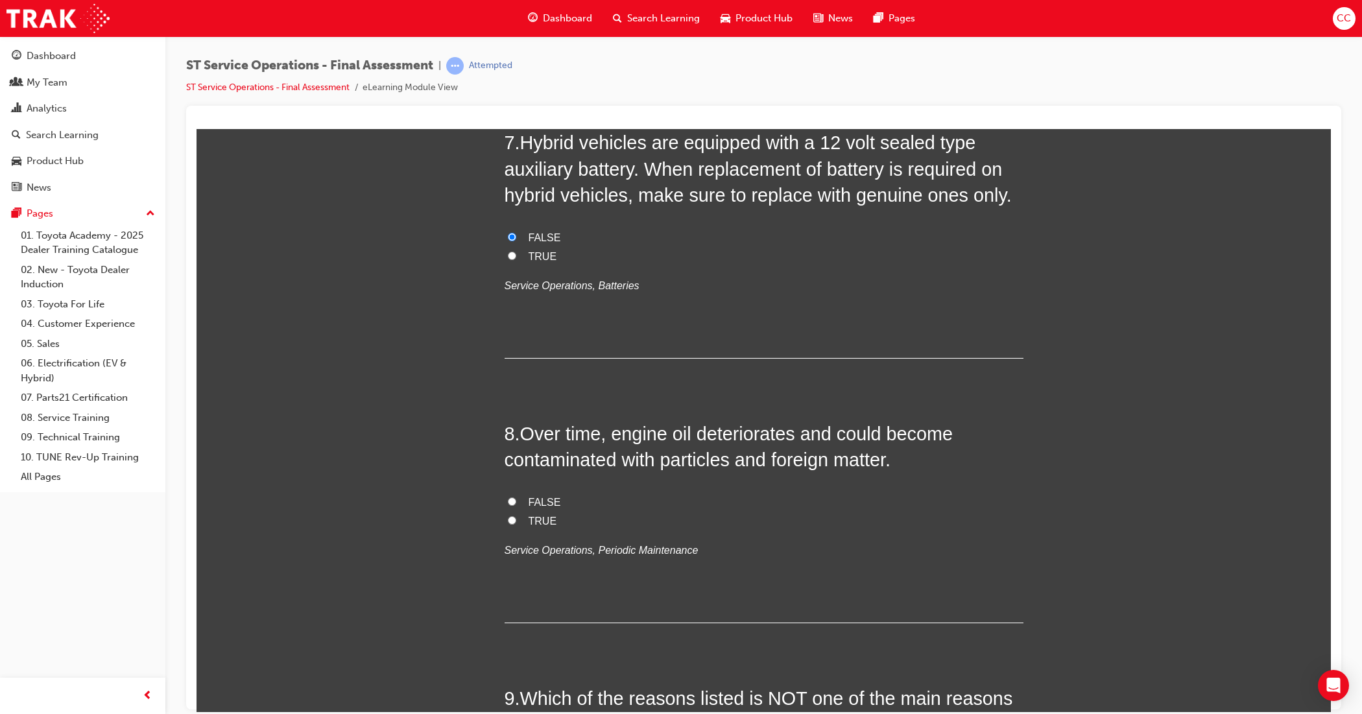
scroll to position [2027, 0]
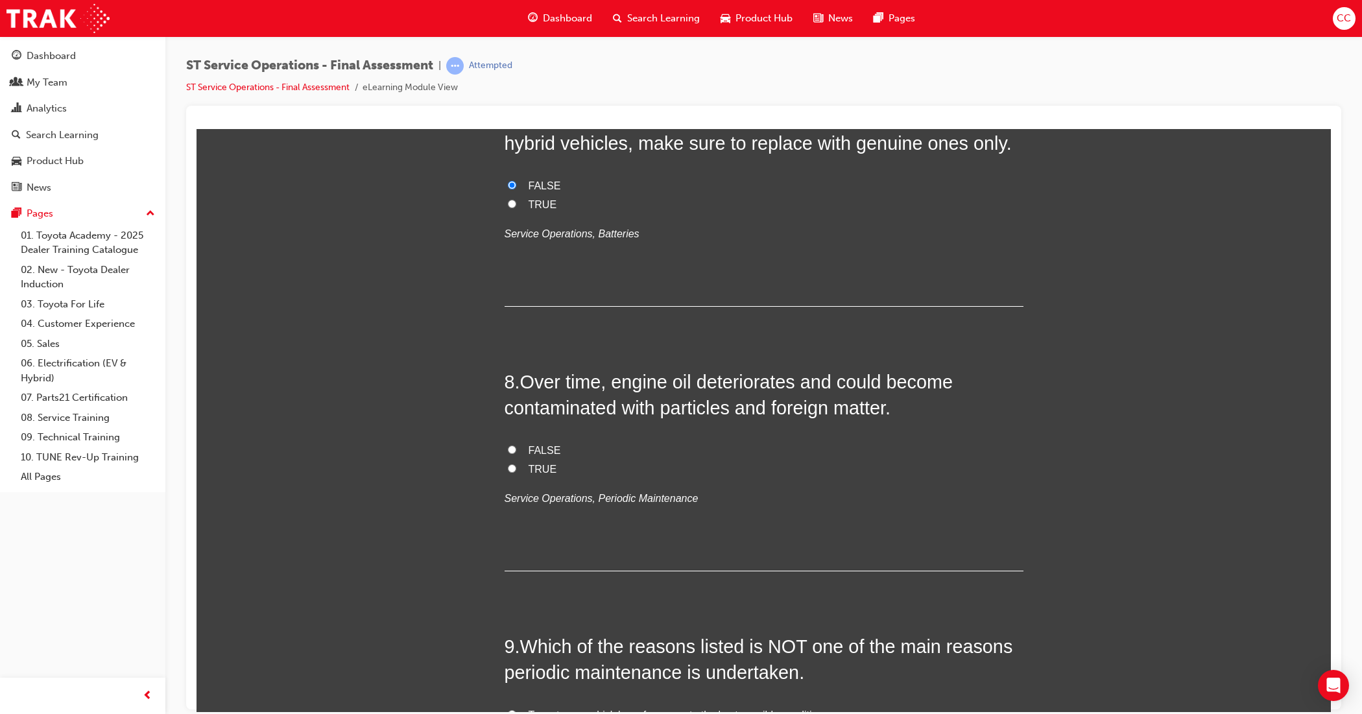
click at [508, 468] on input "TRUE" at bounding box center [512, 468] width 8 height 8
radio input "true"
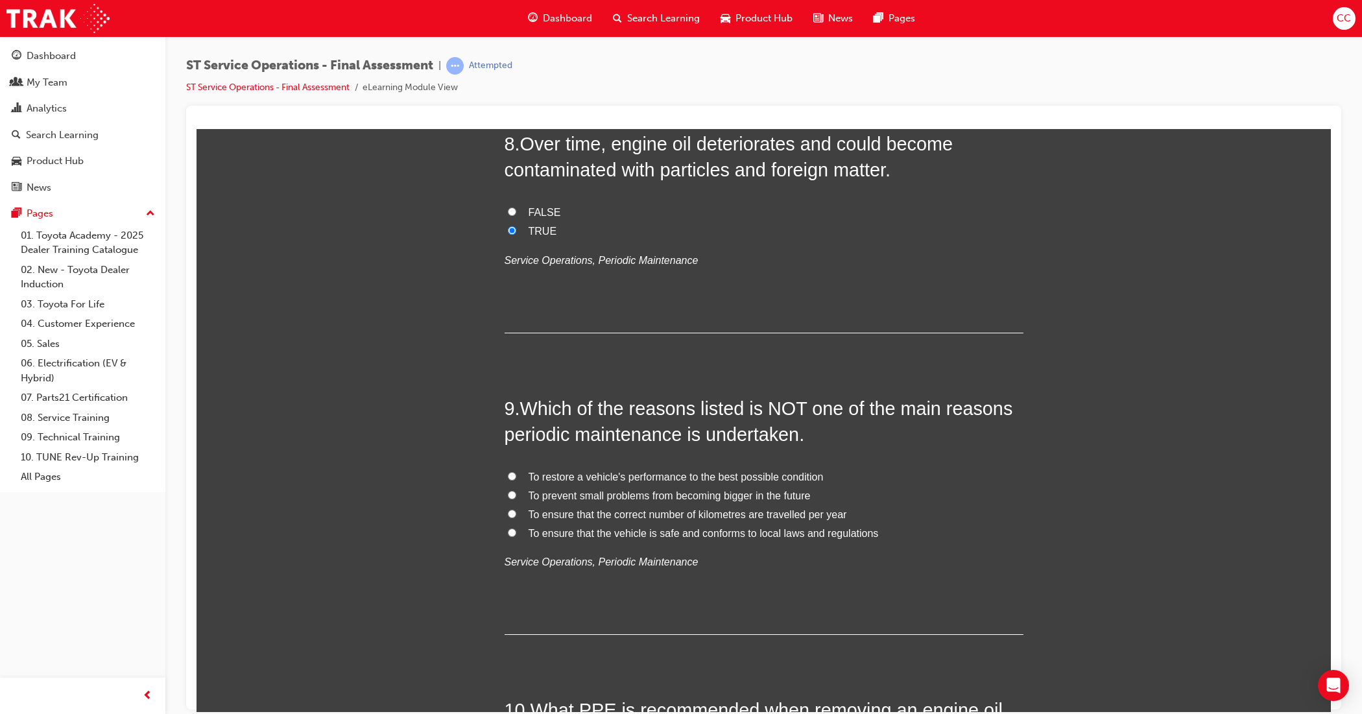
scroll to position [2271, 0]
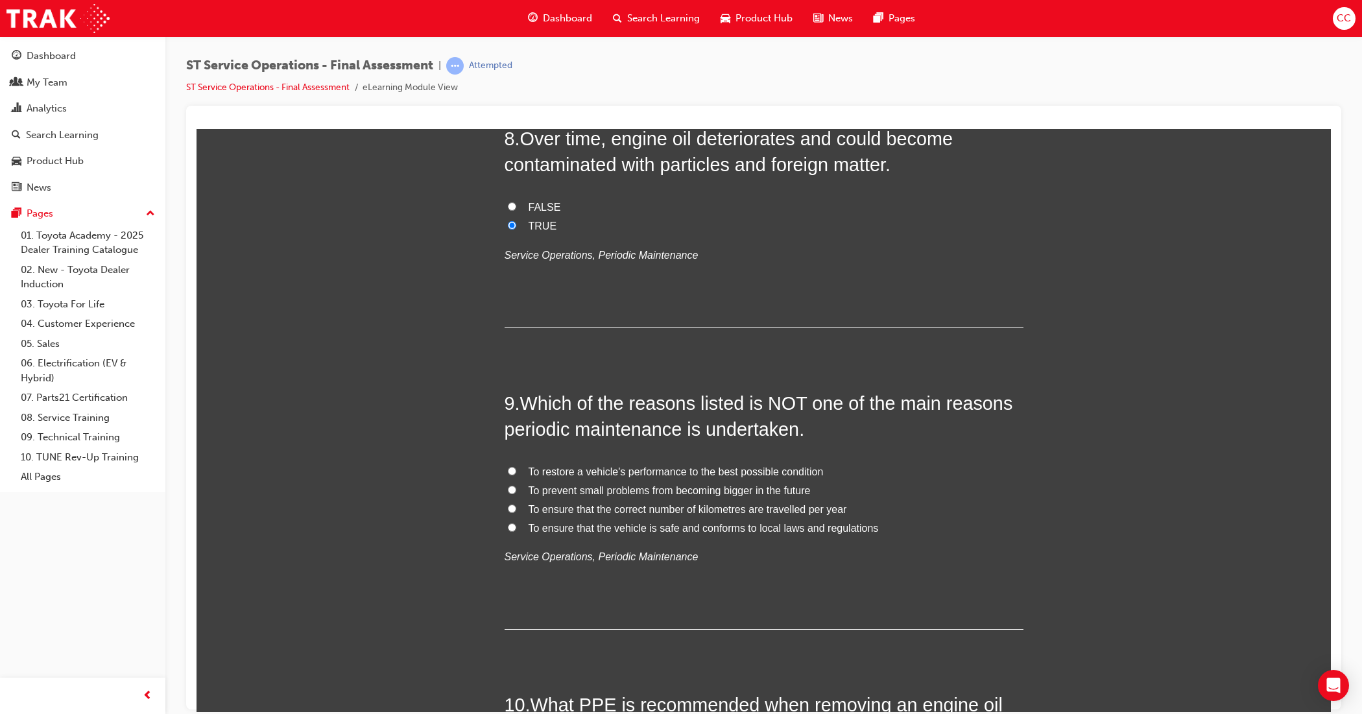
click at [509, 508] on input "To ensure that the correct number of kilometres are travelled per year" at bounding box center [512, 508] width 8 height 8
radio input "true"
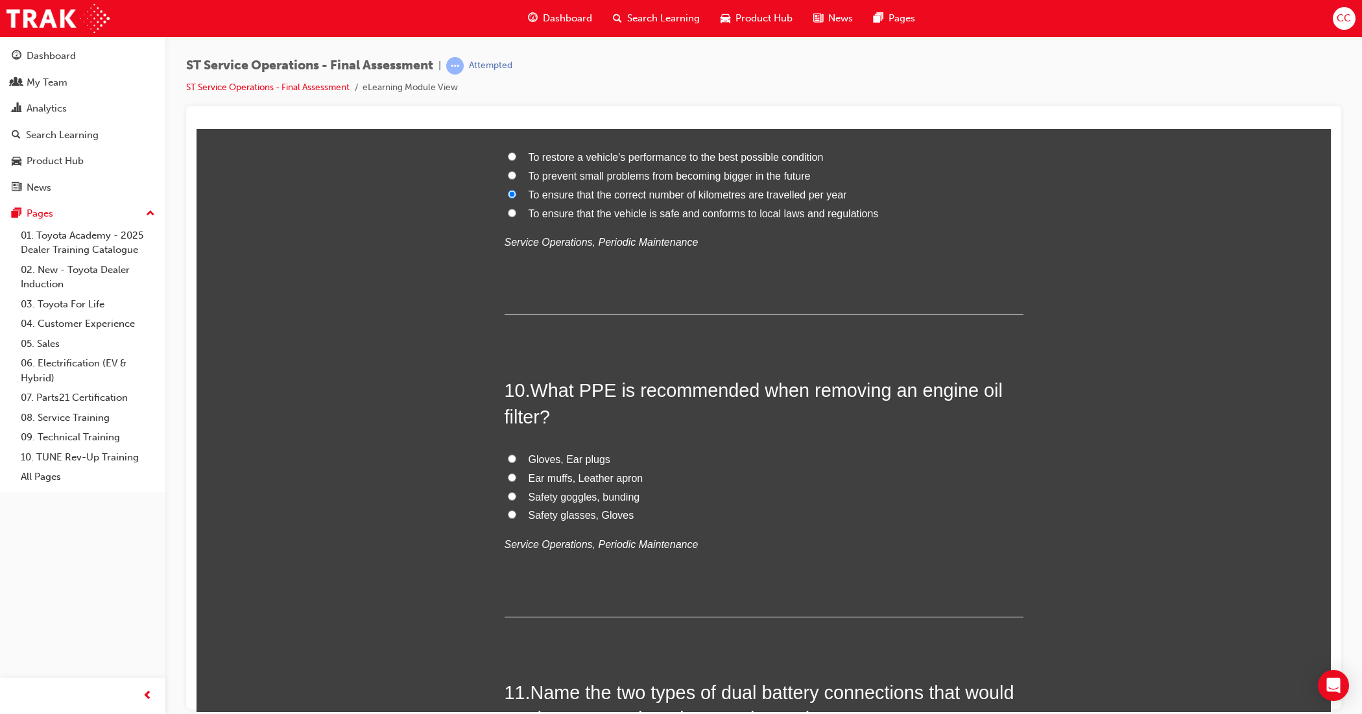
scroll to position [2595, 0]
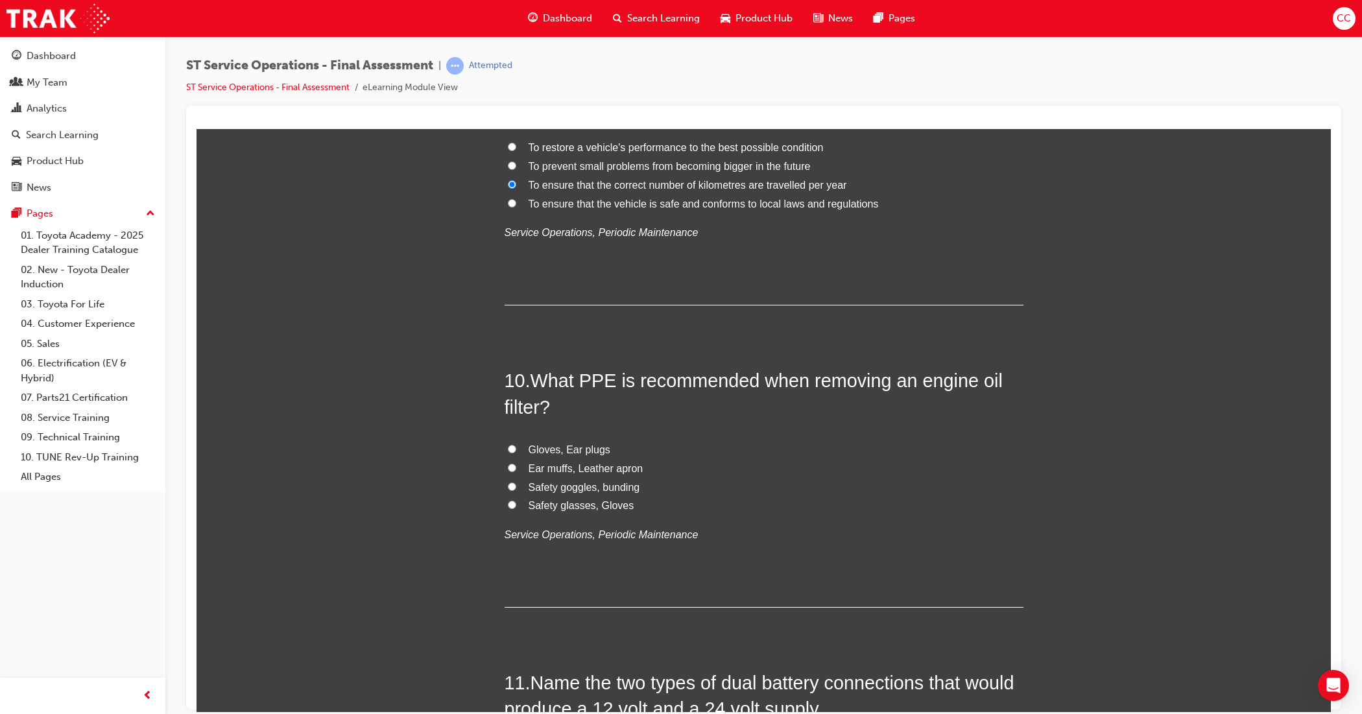
click at [508, 505] on input "Safety glasses, Gloves" at bounding box center [512, 504] width 8 height 8
radio input "true"
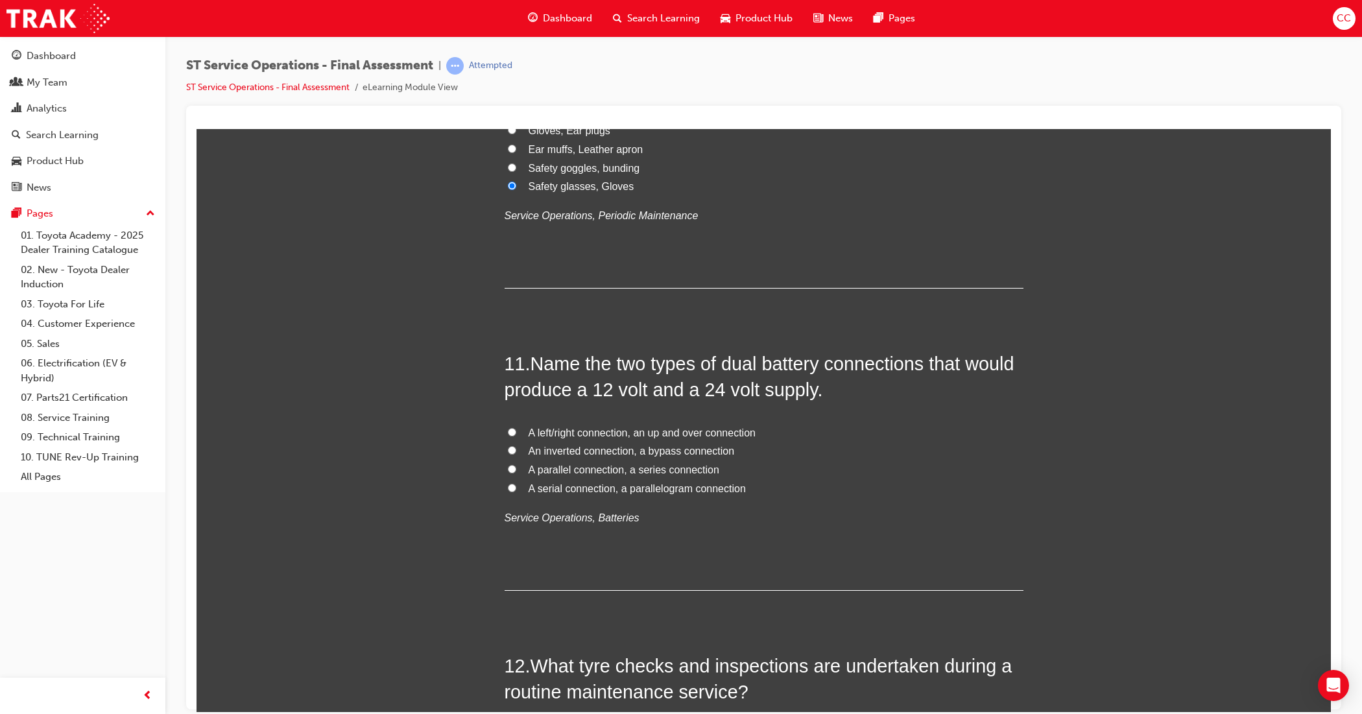
scroll to position [2919, 0]
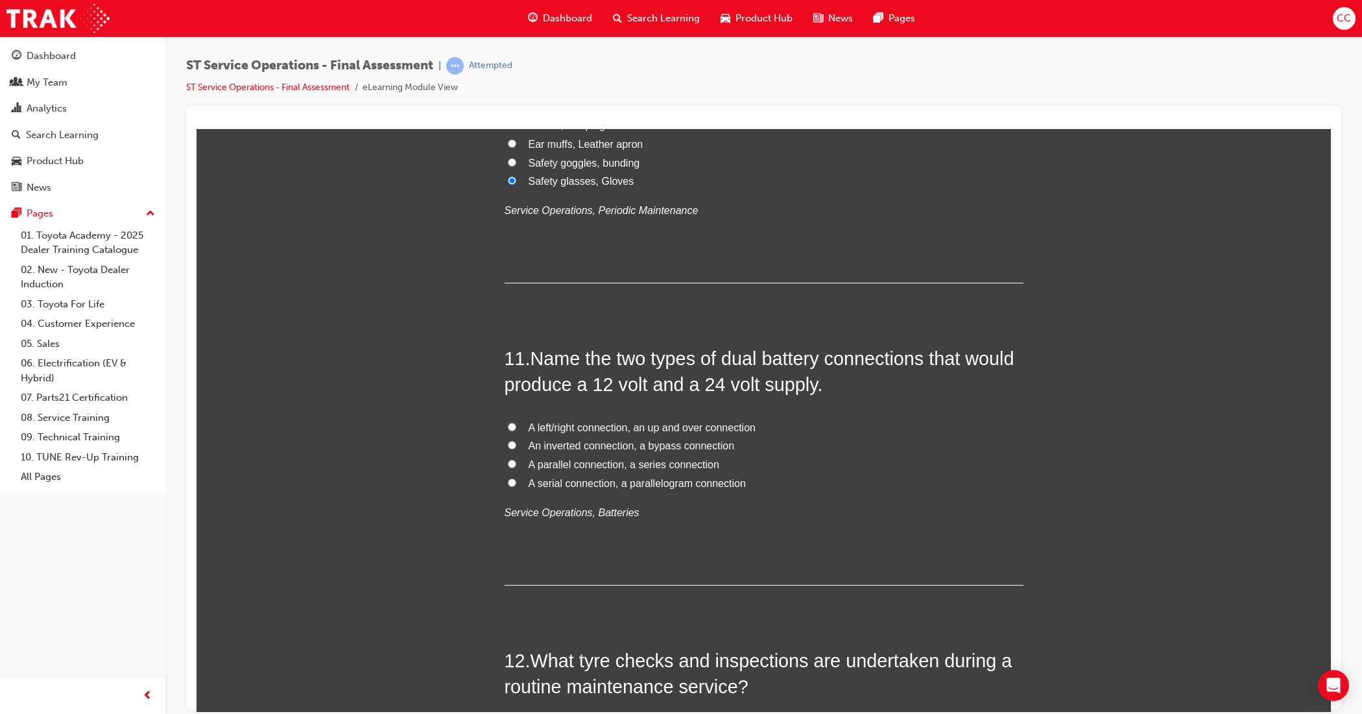
click at [508, 464] on input "A parallel connection, a series connection" at bounding box center [512, 463] width 8 height 8
radio input "true"
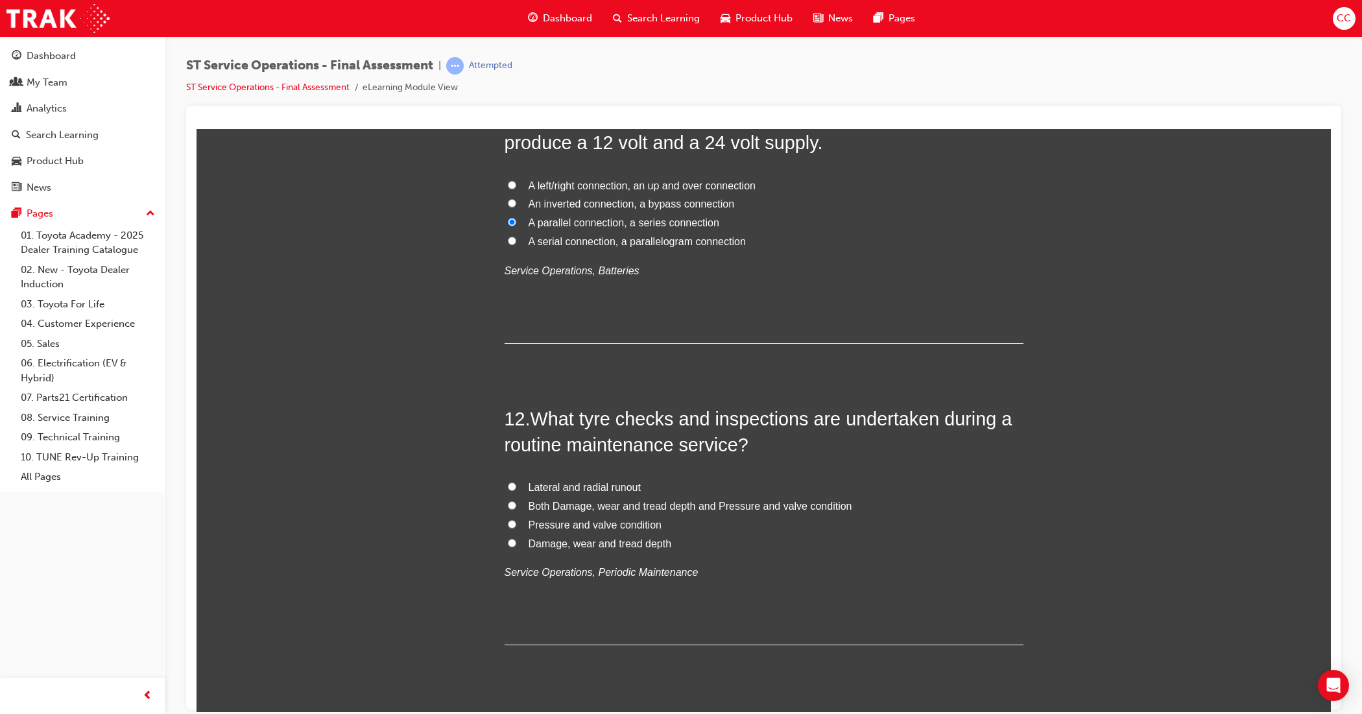
scroll to position [3163, 0]
click at [508, 503] on input "Both Damage, wear and tread depth and Pressure and valve condition" at bounding box center [512, 504] width 8 height 8
radio input "true"
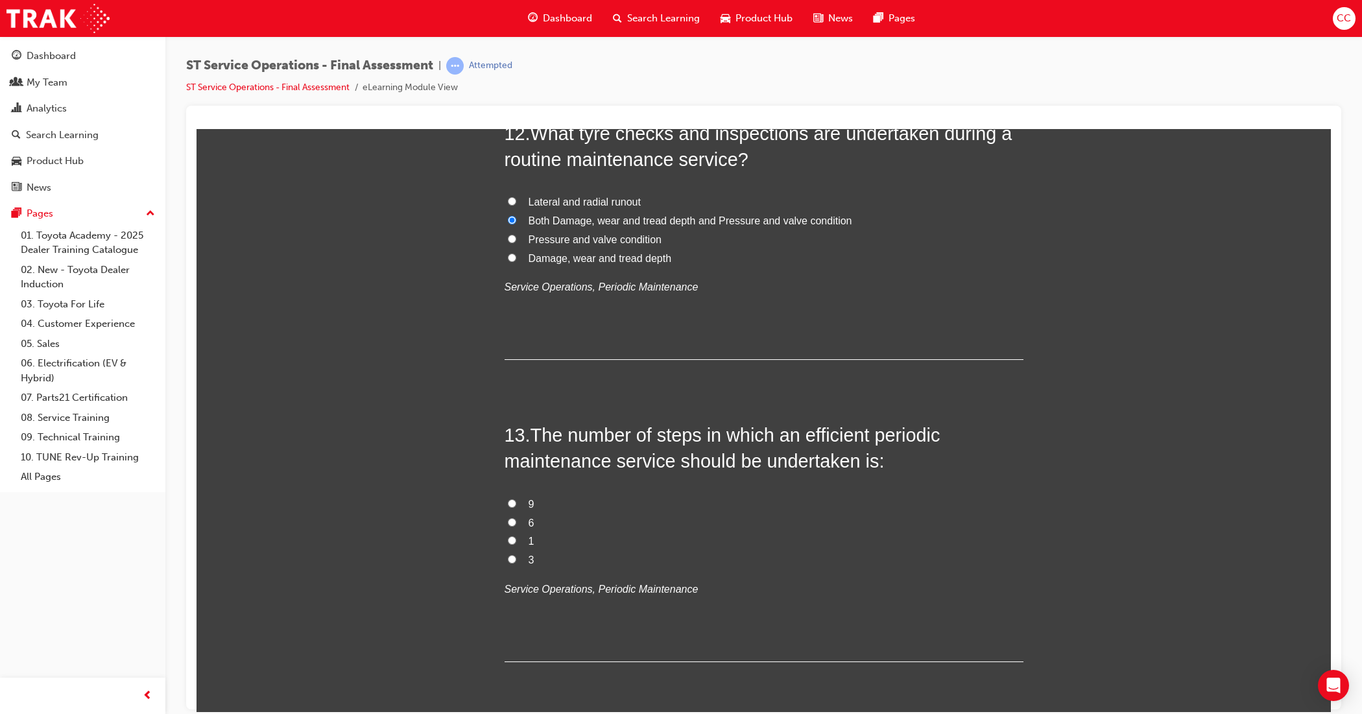
scroll to position [3568, 0]
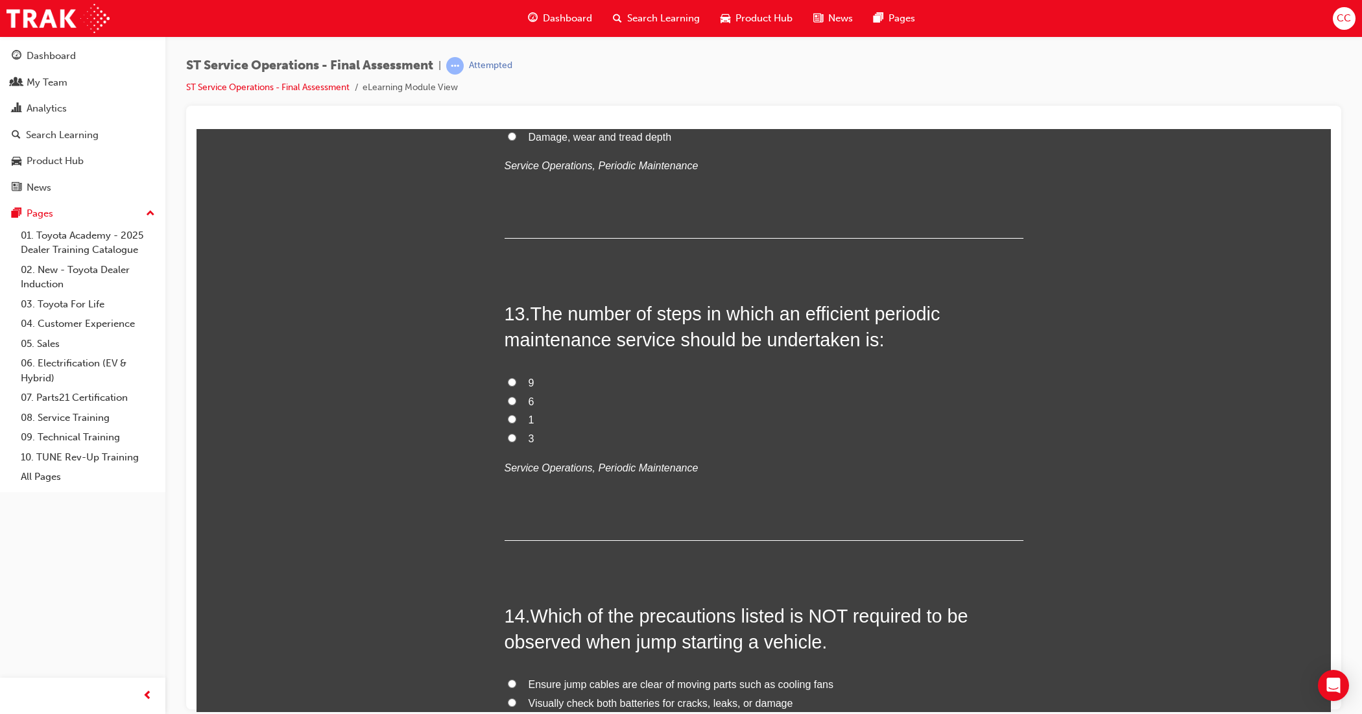
click at [490, 396] on div "You must select an answer for each question before you can submit. Please note,…" at bounding box center [764, 272] width 1135 height 7284
click at [513, 404] on label "6" at bounding box center [764, 401] width 519 height 19
click at [513, 404] on input "6" at bounding box center [512, 400] width 8 height 8
radio input "true"
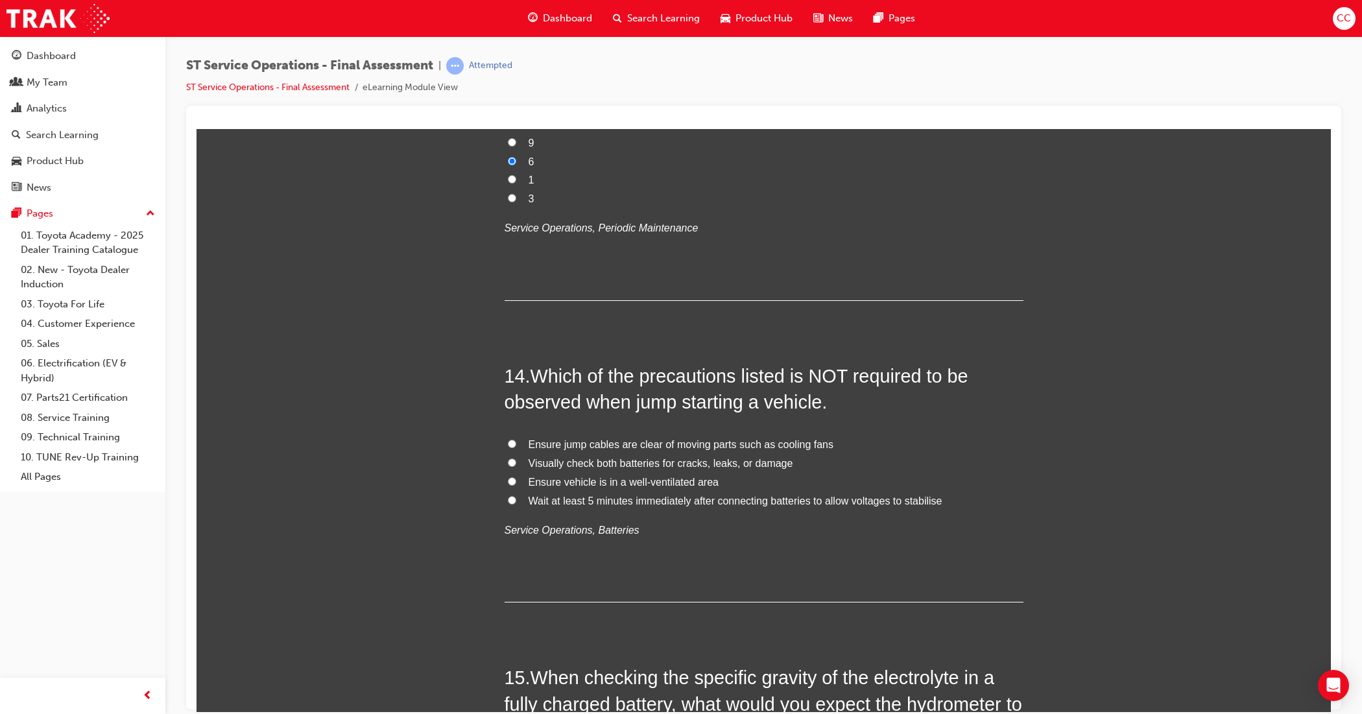
scroll to position [3811, 0]
click at [508, 479] on input "Ensure vehicle is in a well-ventilated area" at bounding box center [512, 478] width 8 height 8
radio input "true"
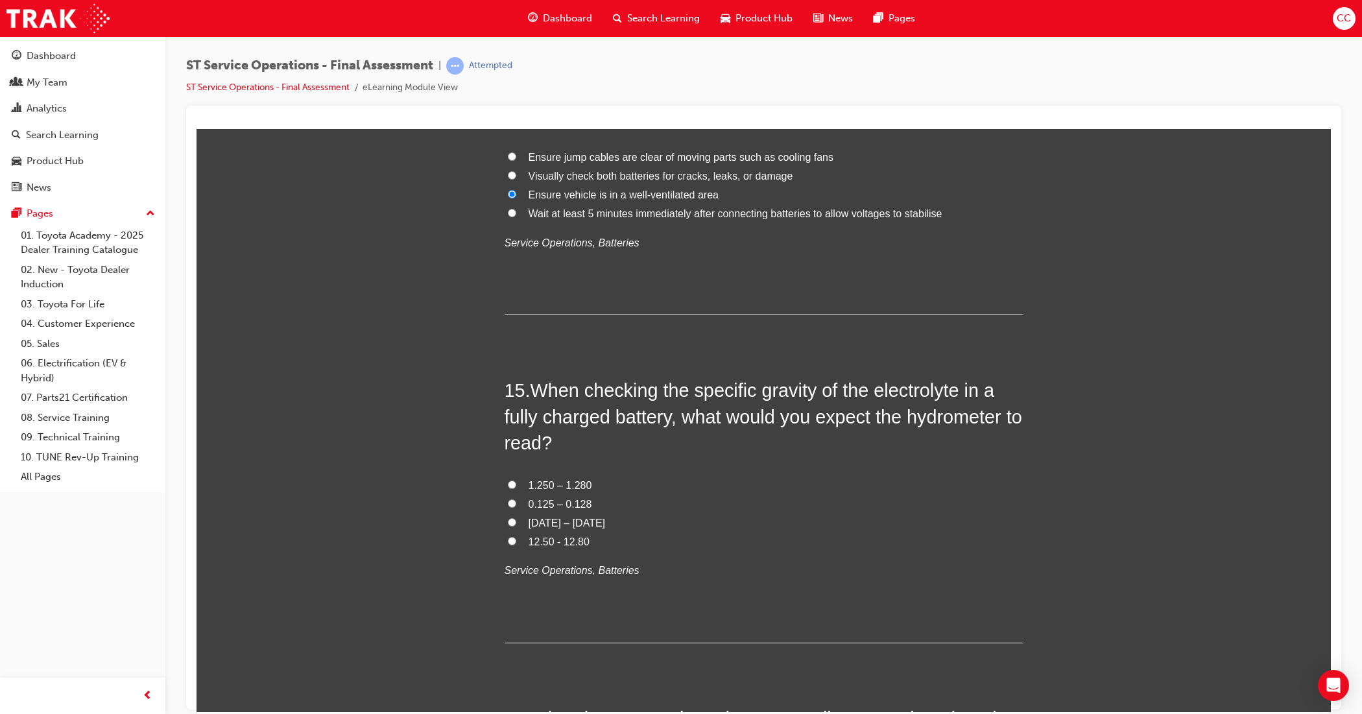
scroll to position [4136, 0]
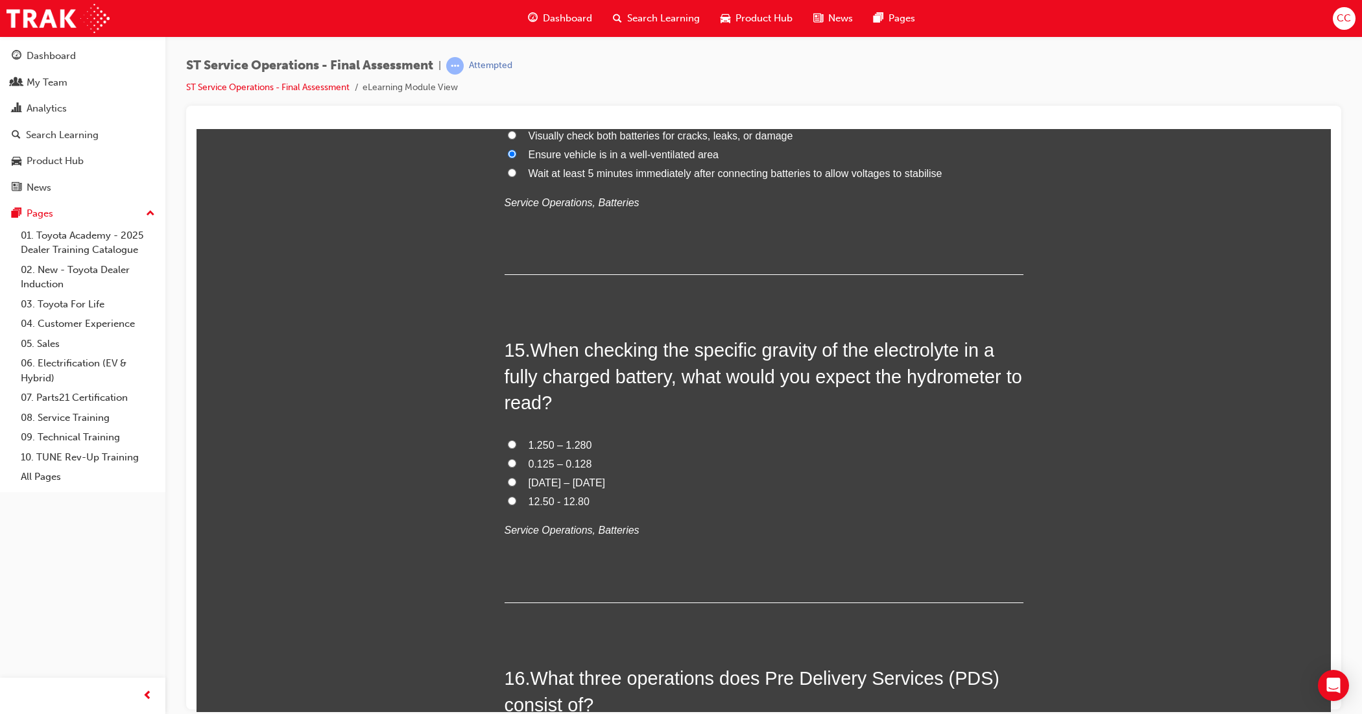
click at [508, 443] on input "1.250 – 1.280" at bounding box center [512, 444] width 8 height 8
radio input "true"
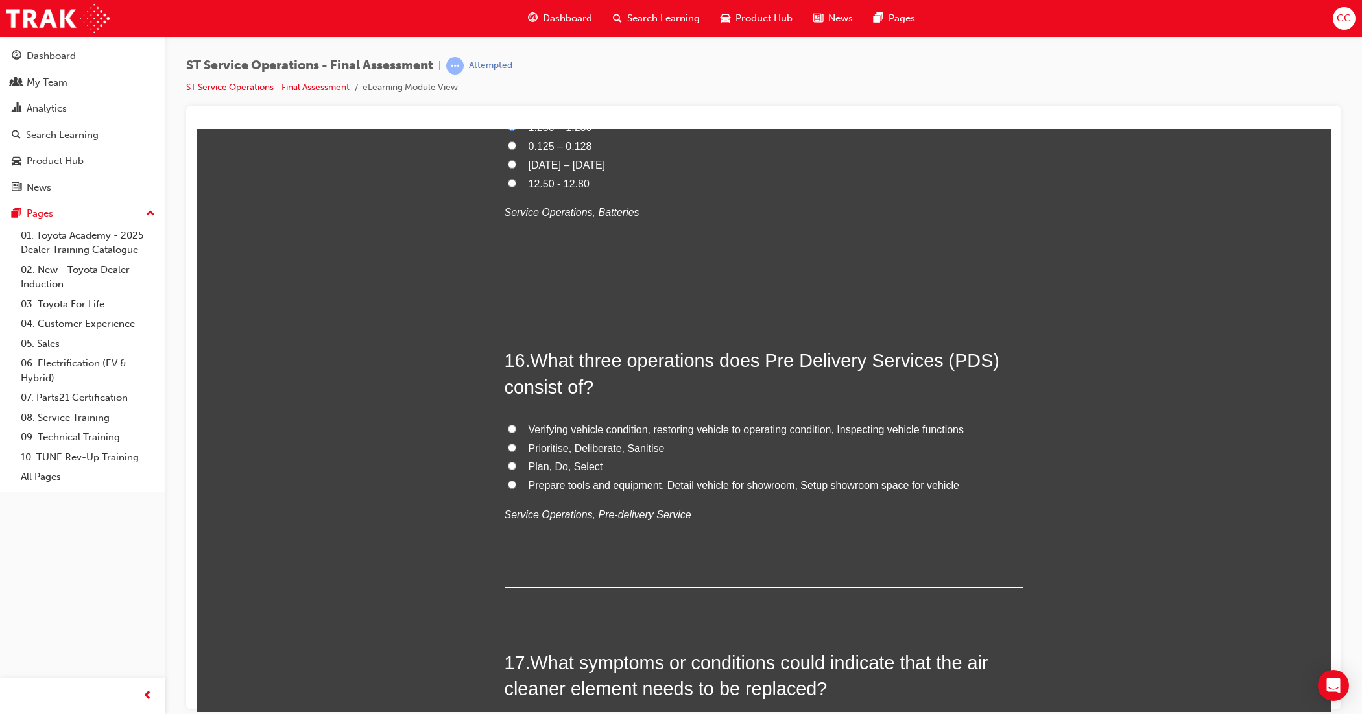
scroll to position [4460, 0]
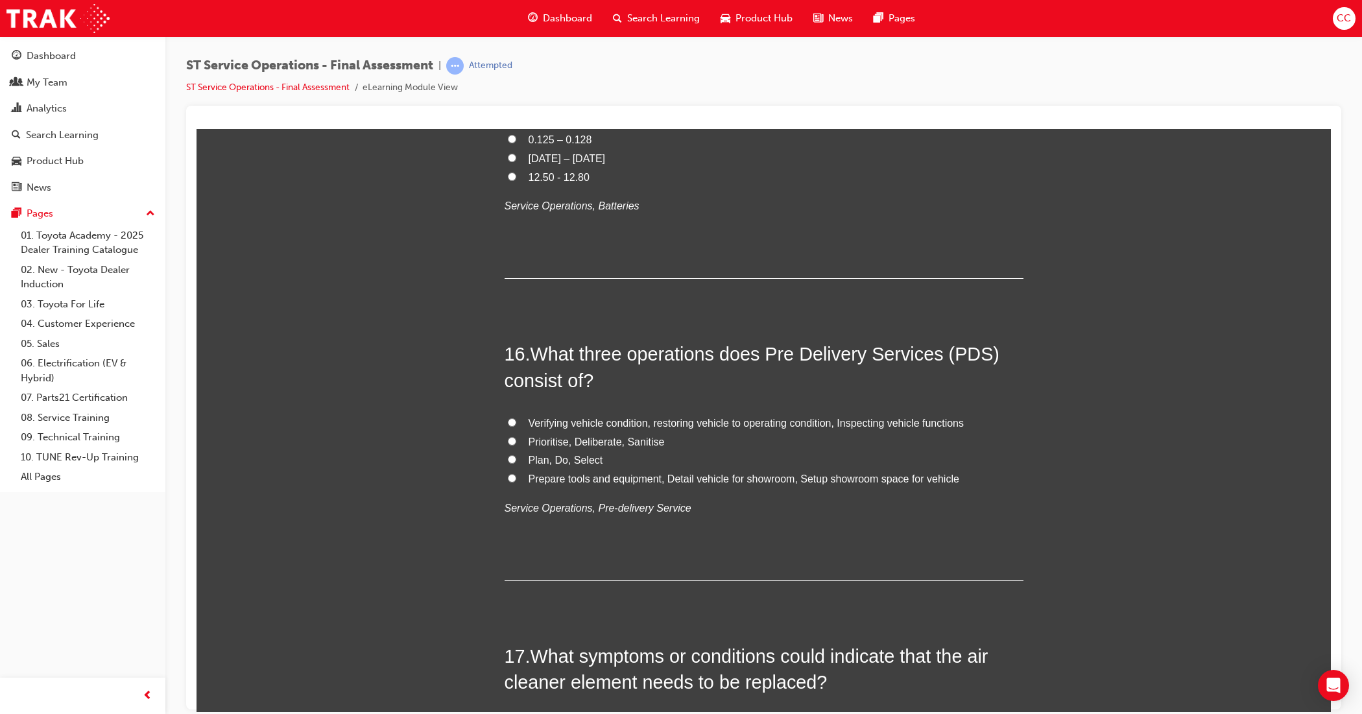
click at [508, 426] on input "Verifying vehicle condition, restoring vehicle to operating condition, Inspecti…" at bounding box center [512, 422] width 8 height 8
radio input "true"
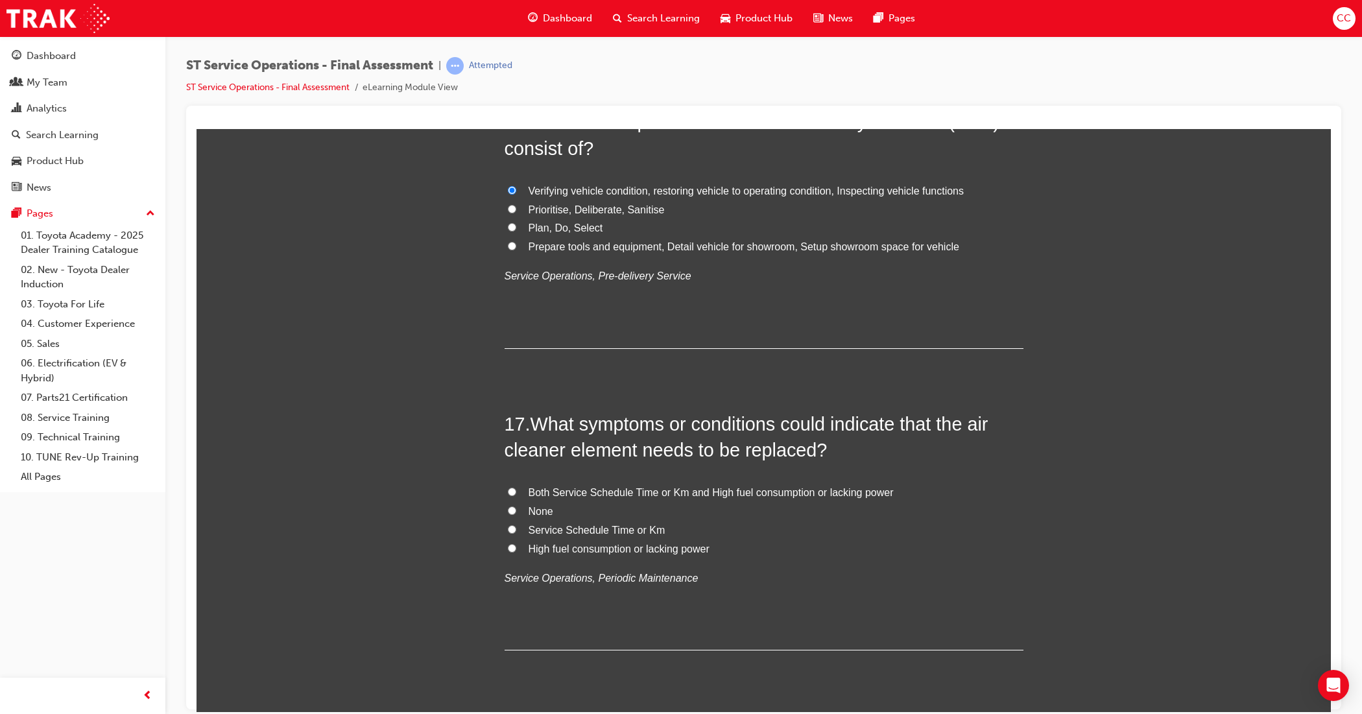
scroll to position [4703, 0]
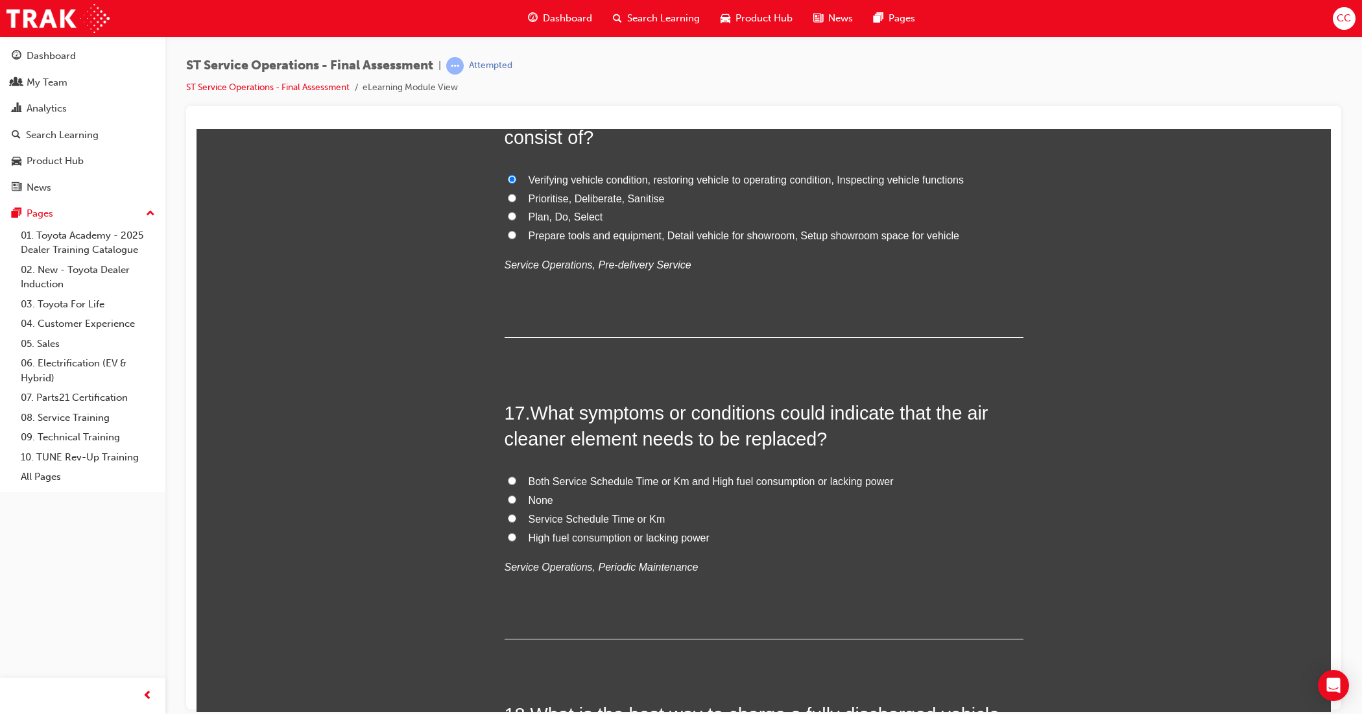
click at [508, 479] on input "Both Service Schedule Time or Km and High fuel consumption or lacking power" at bounding box center [512, 480] width 8 height 8
radio input "true"
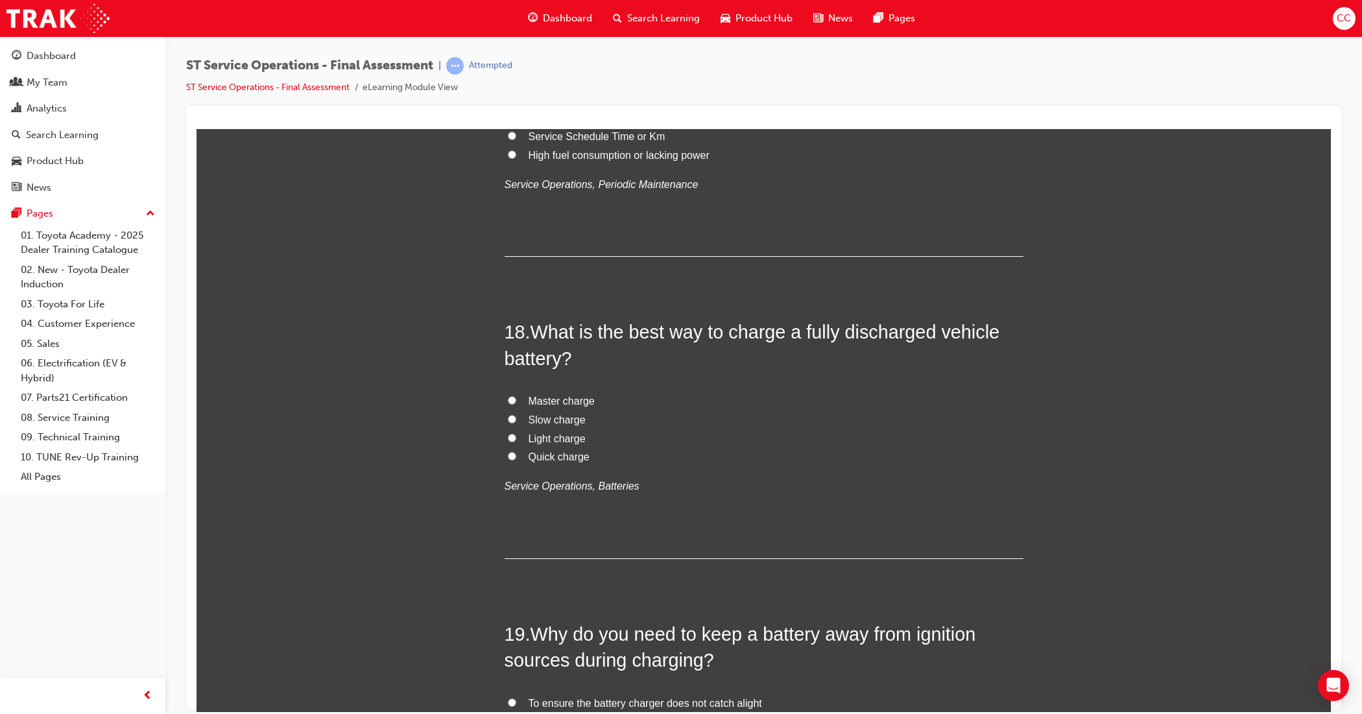
scroll to position [5109, 0]
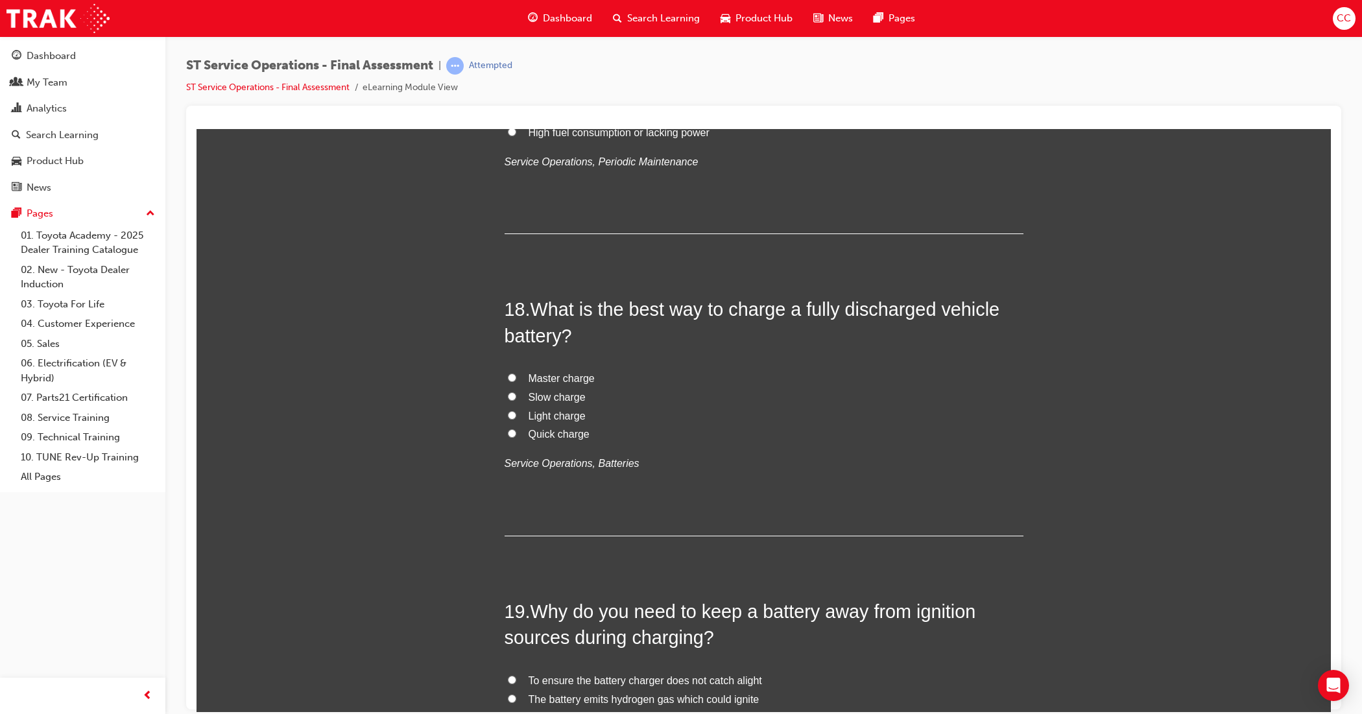
click at [508, 400] on input "Slow charge" at bounding box center [512, 396] width 8 height 8
radio input "true"
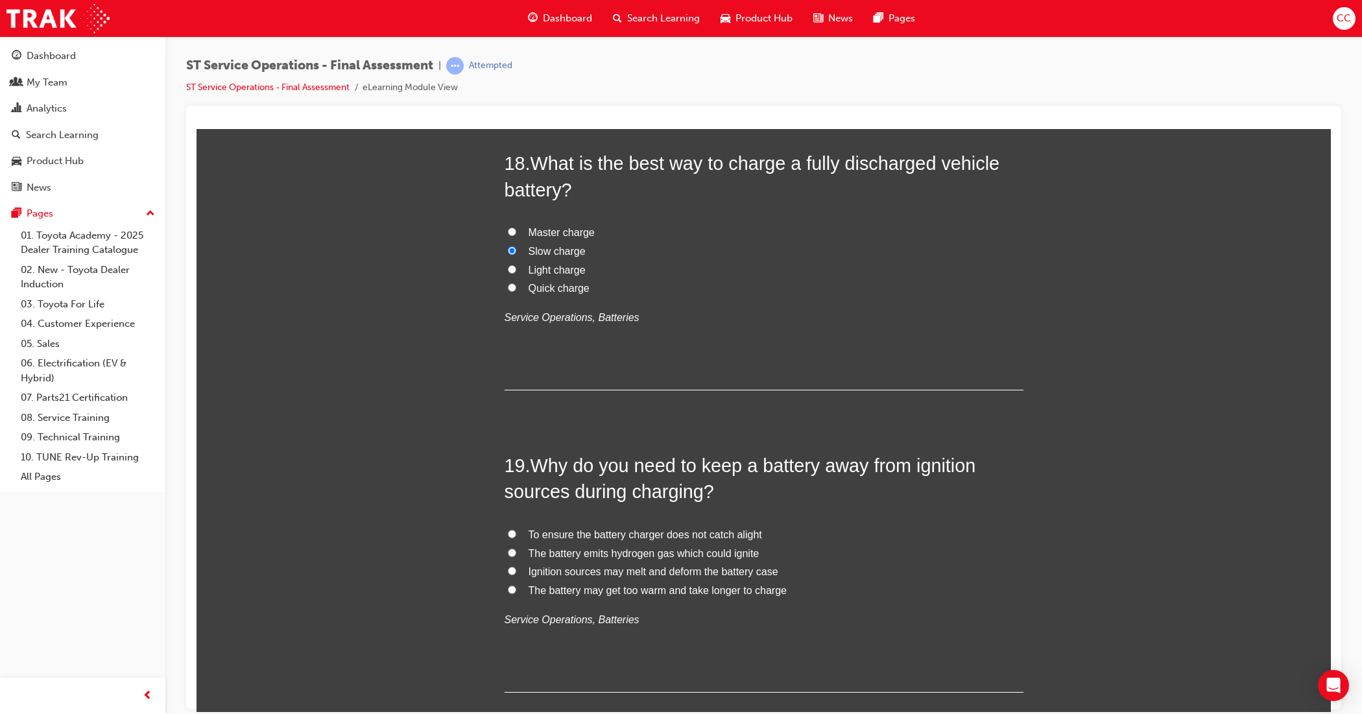
scroll to position [5352, 0]
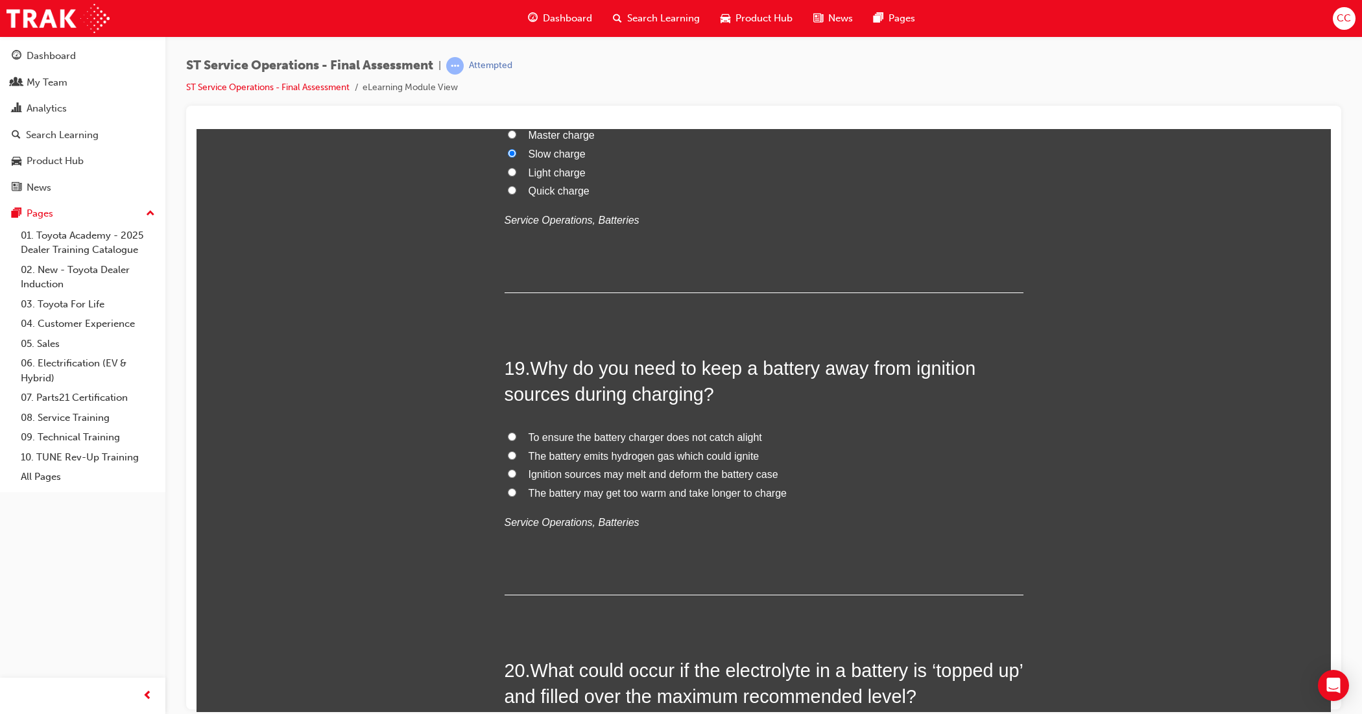
click at [508, 457] on input "The battery emits hydrogen gas which could ignite" at bounding box center [512, 455] width 8 height 8
radio input "true"
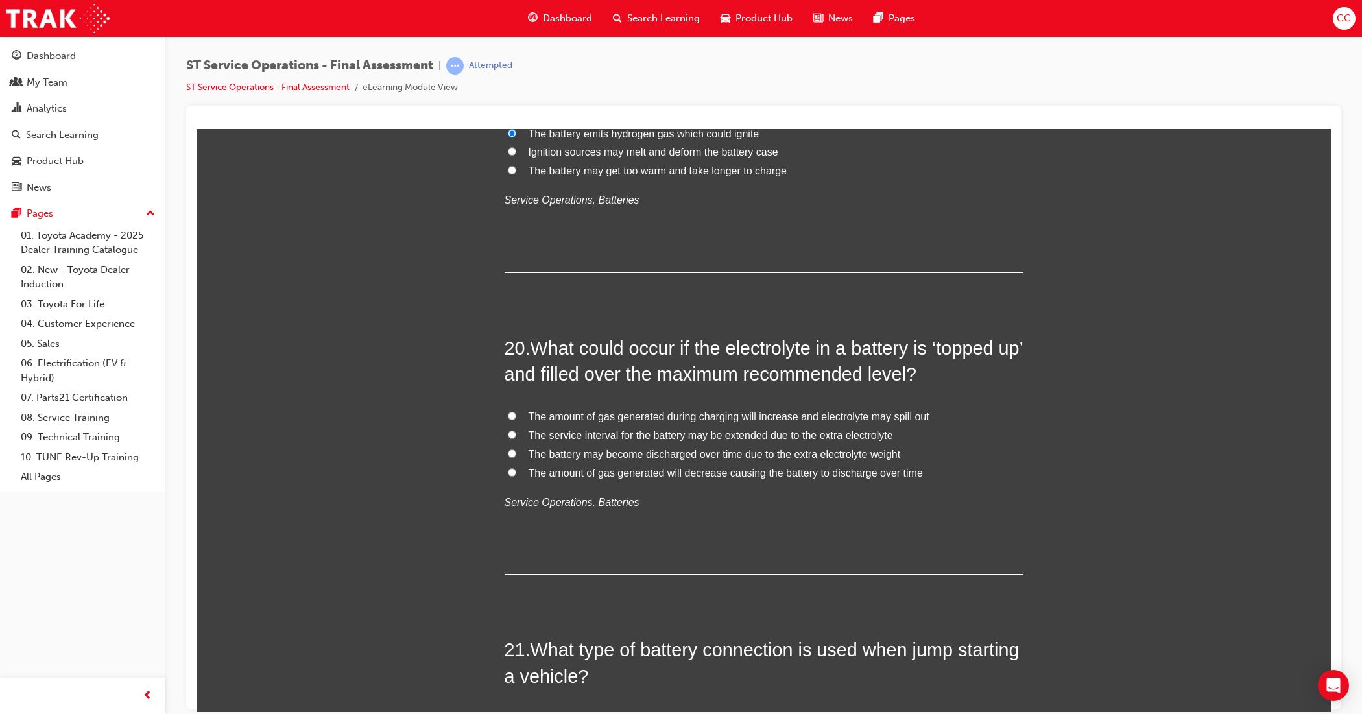
scroll to position [5677, 0]
click at [508, 417] on input "The amount of gas generated during charging will increase and electrolyte may s…" at bounding box center [512, 413] width 8 height 8
radio input "true"
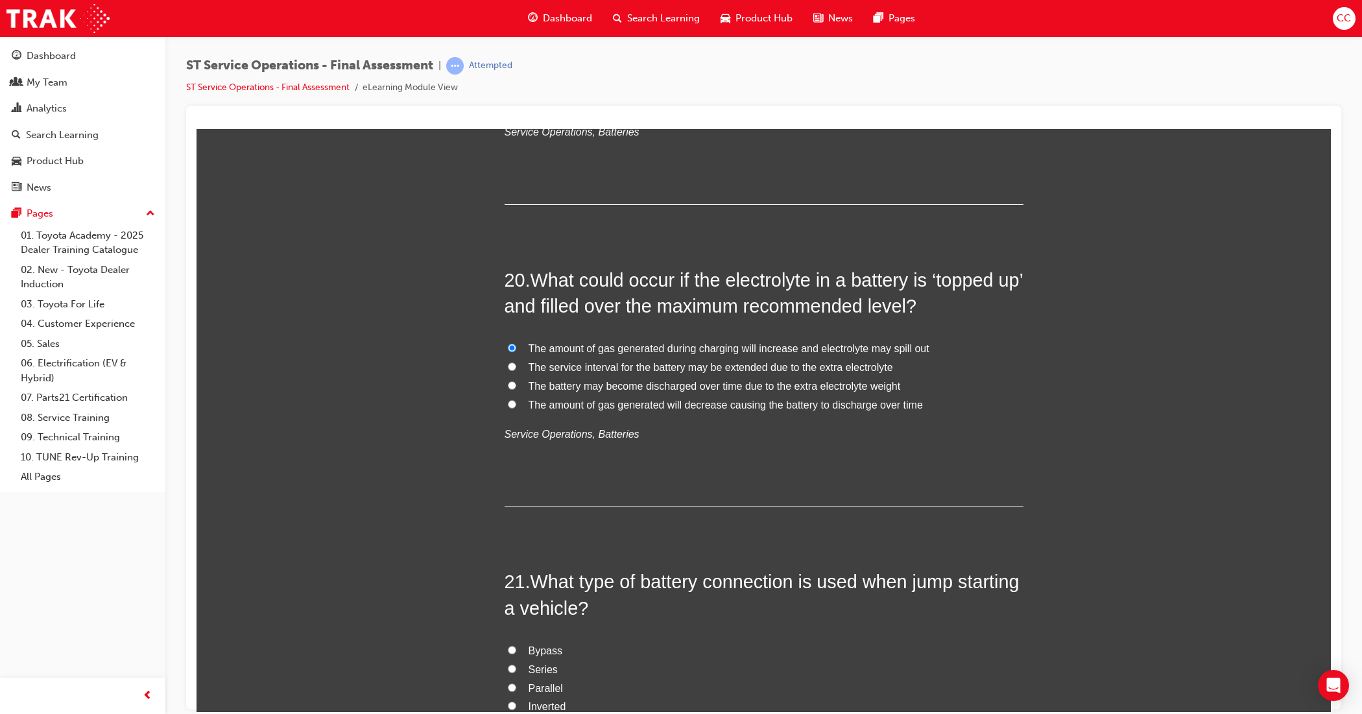
scroll to position [6001, 0]
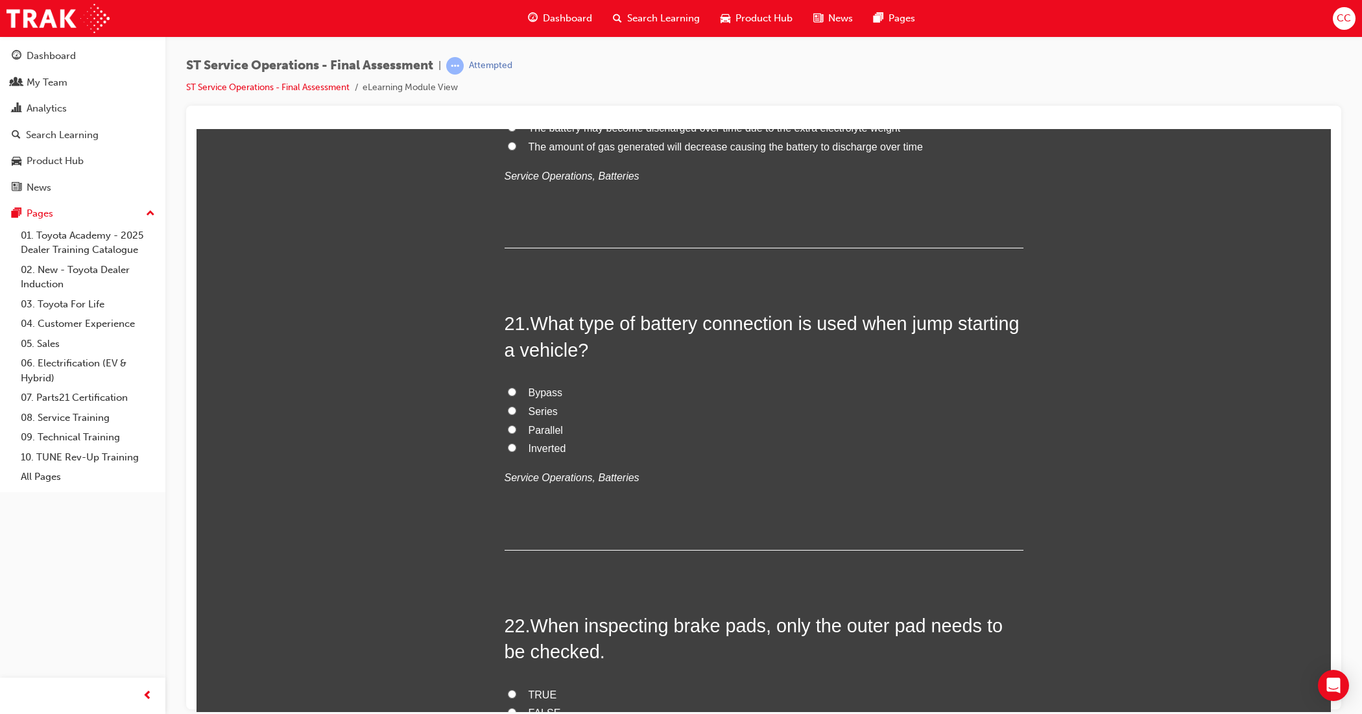
click at [508, 433] on input "Parallel" at bounding box center [512, 429] width 8 height 8
radio input "true"
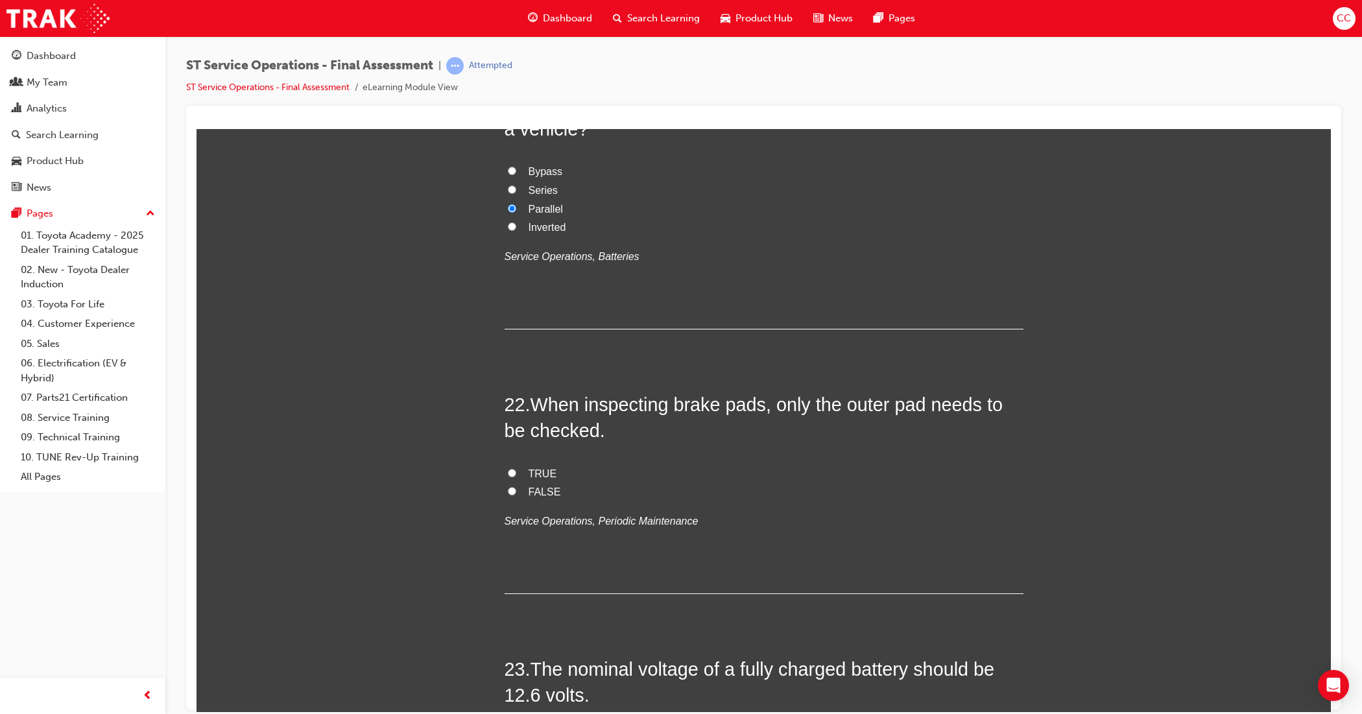
scroll to position [6244, 0]
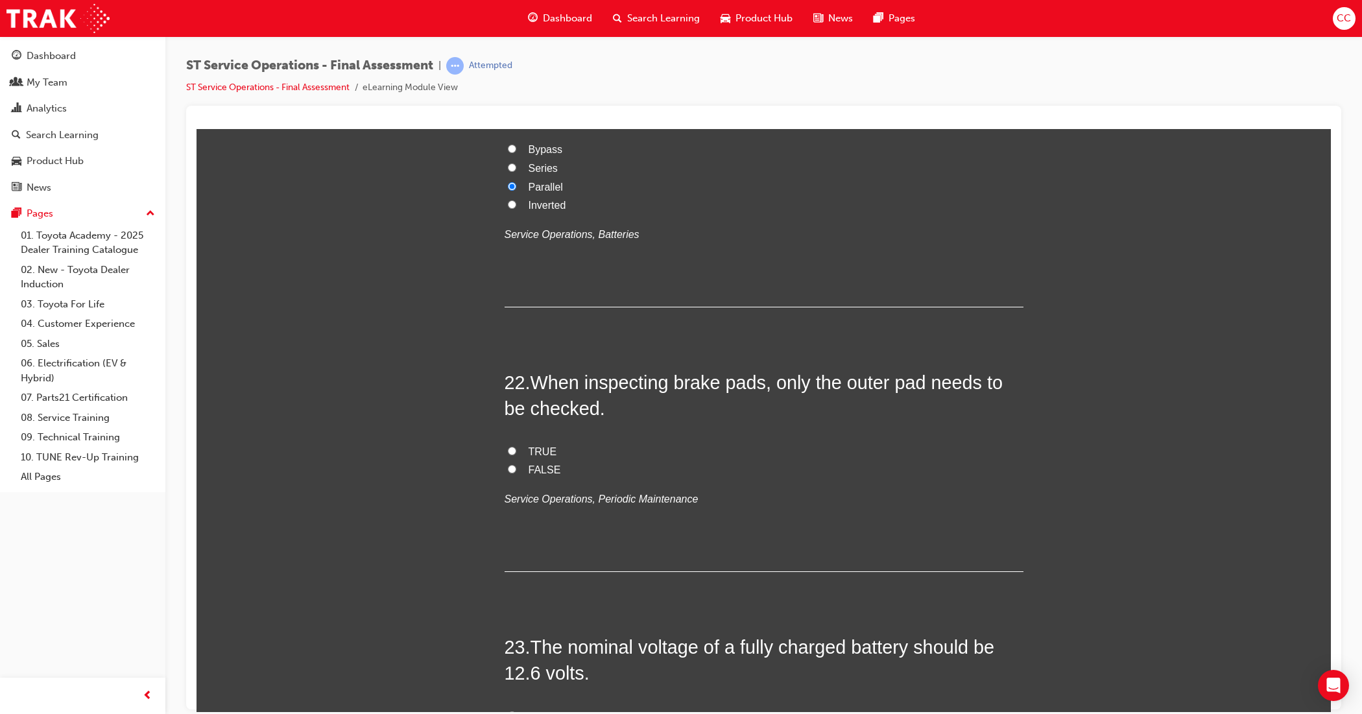
click at [508, 473] on input "FALSE" at bounding box center [512, 469] width 8 height 8
radio input "true"
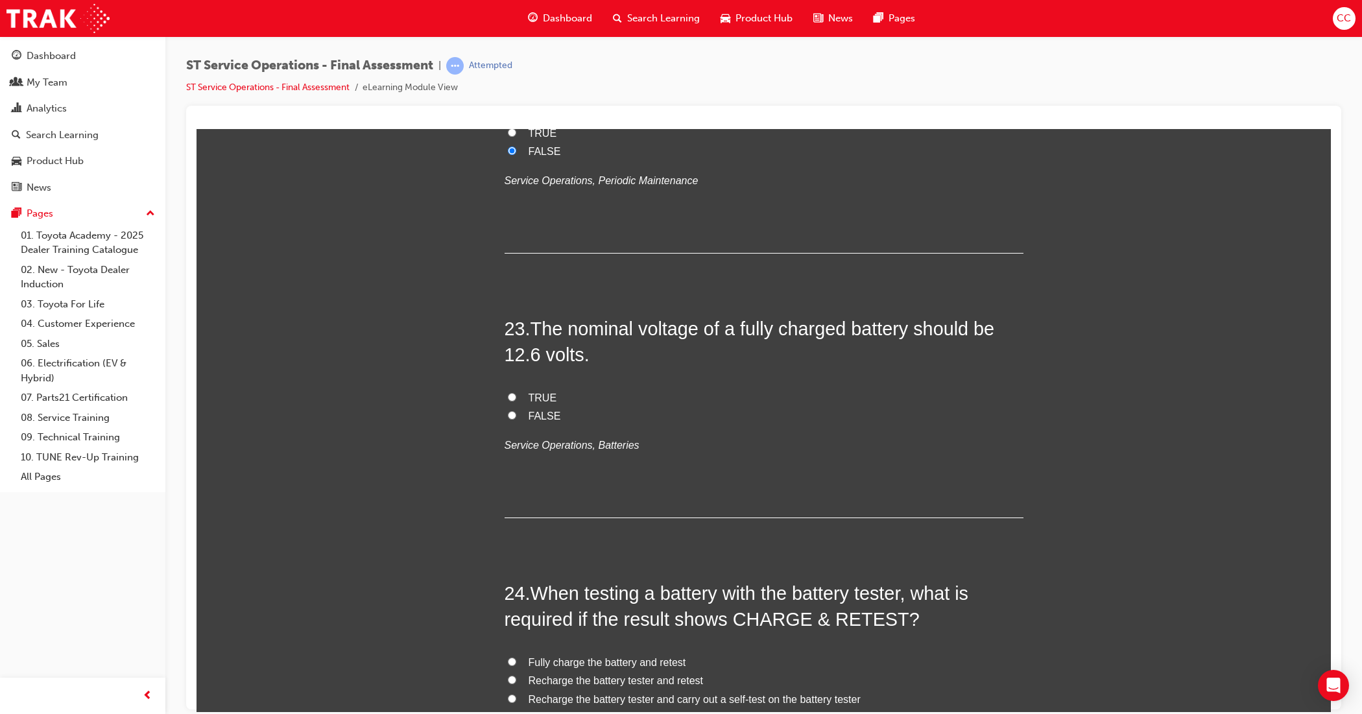
scroll to position [6569, 0]
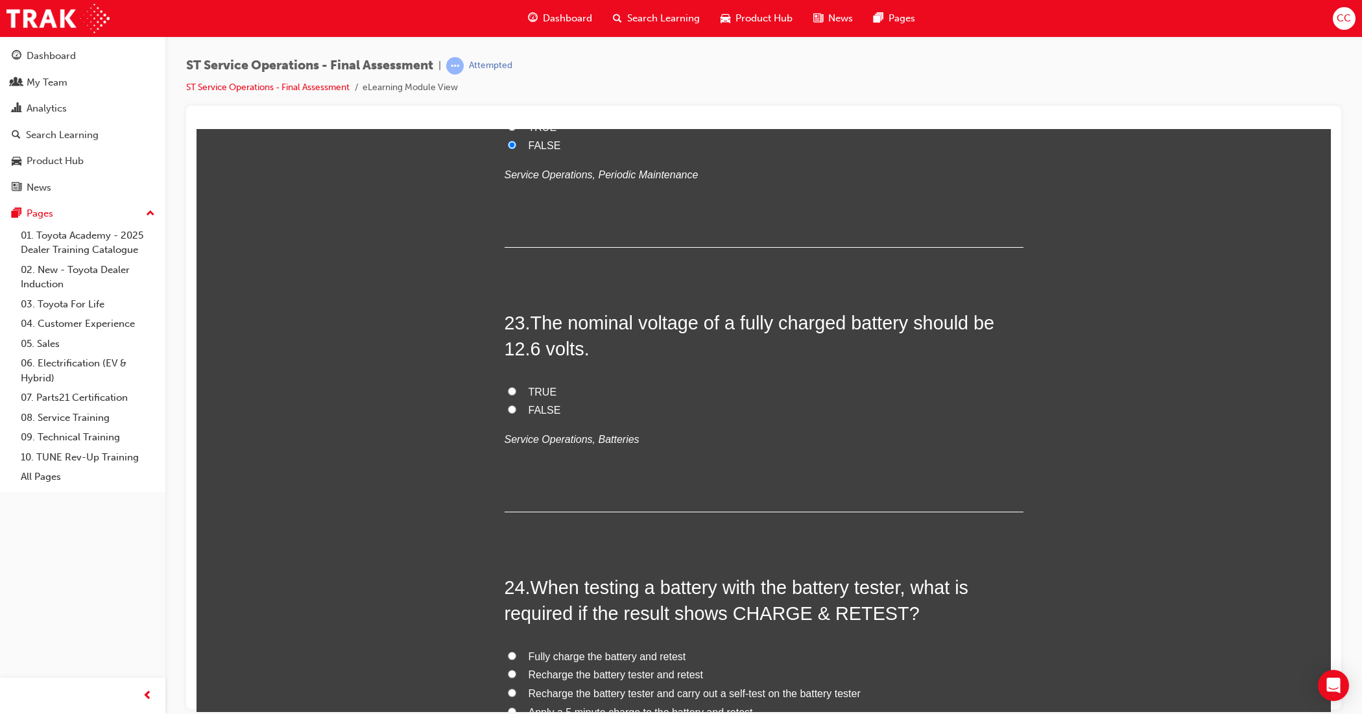
click at [508, 392] on input "TRUE" at bounding box center [512, 391] width 8 height 8
radio input "true"
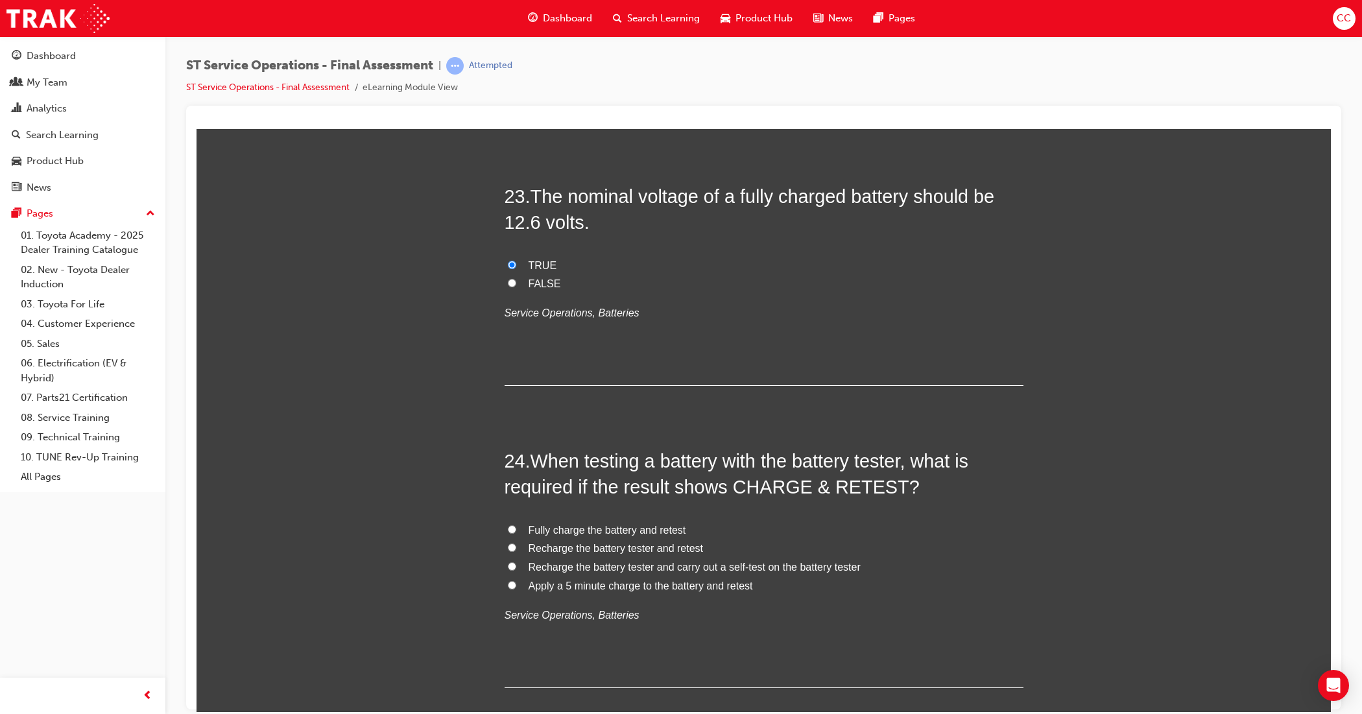
scroll to position [6774, 0]
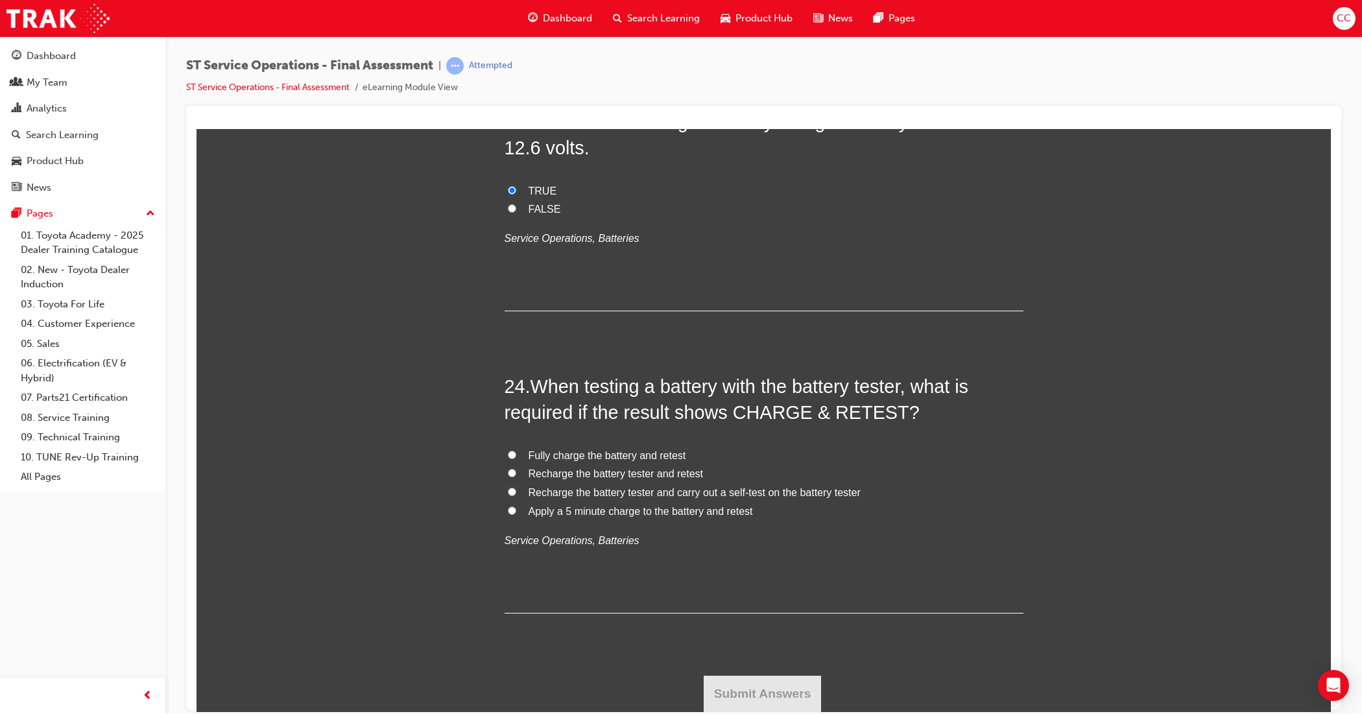
drag, startPoint x: 994, startPoint y: 425, endPoint x: 995, endPoint y: 442, distance: 16.9
click at [995, 442] on div "24 . When testing a battery with the battery tester, what is required if the re…" at bounding box center [764, 493] width 519 height 240
click at [656, 452] on span "Fully charge the battery and retest" at bounding box center [608, 455] width 158 height 11
click at [516, 452] on input "Fully charge the battery and retest" at bounding box center [512, 454] width 8 height 8
radio input "true"
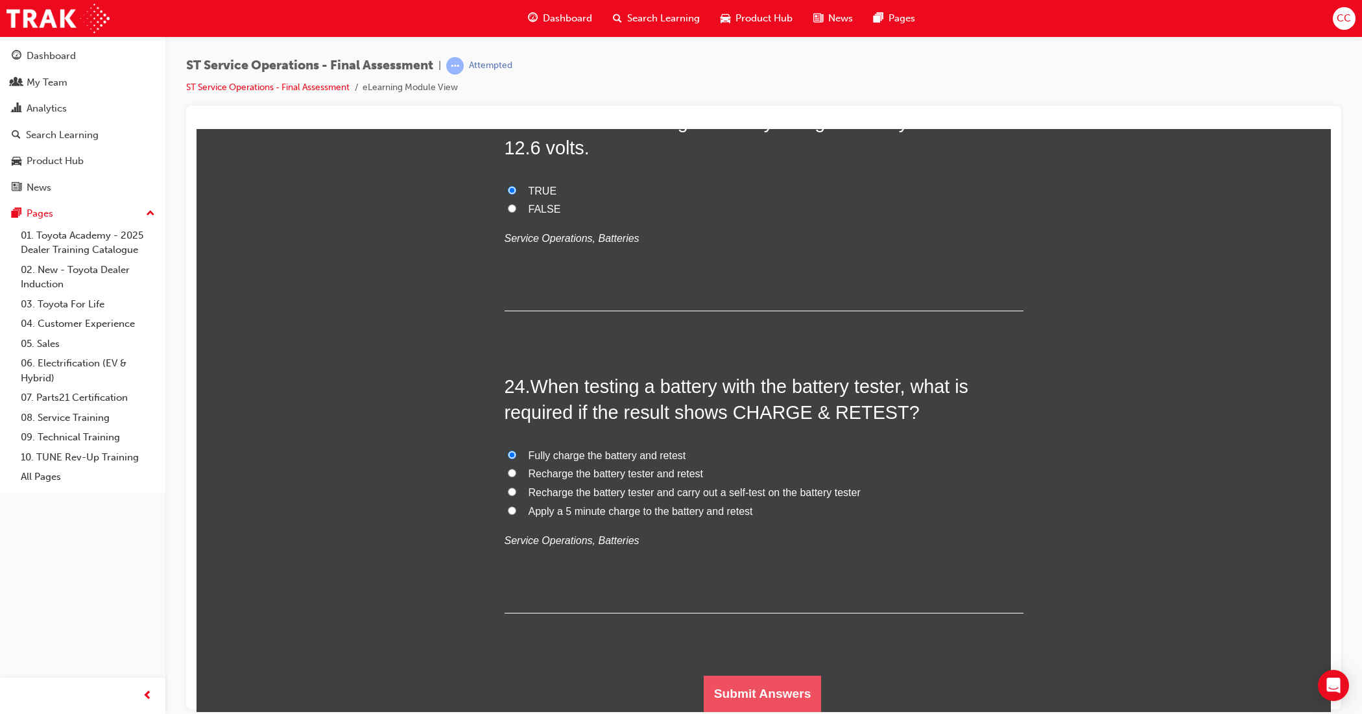
click at [775, 698] on button "Submit Answers" at bounding box center [763, 693] width 118 height 36
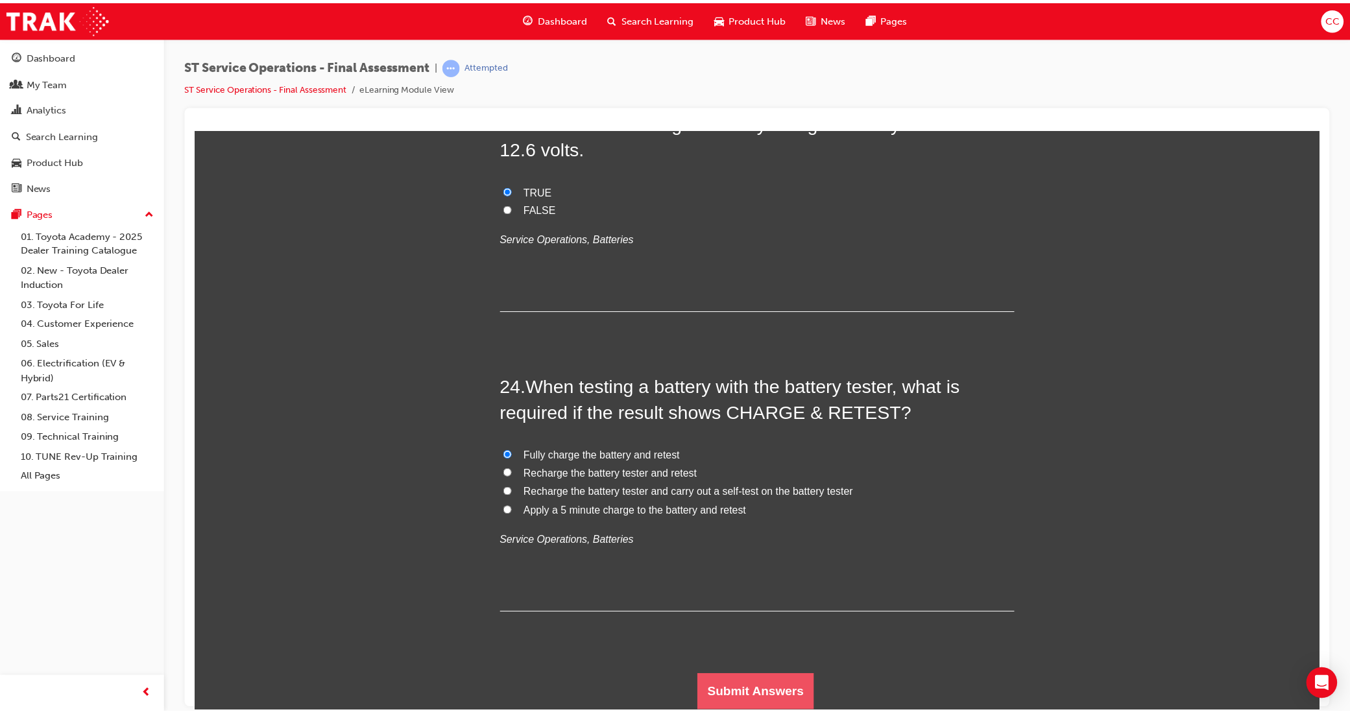
scroll to position [0, 0]
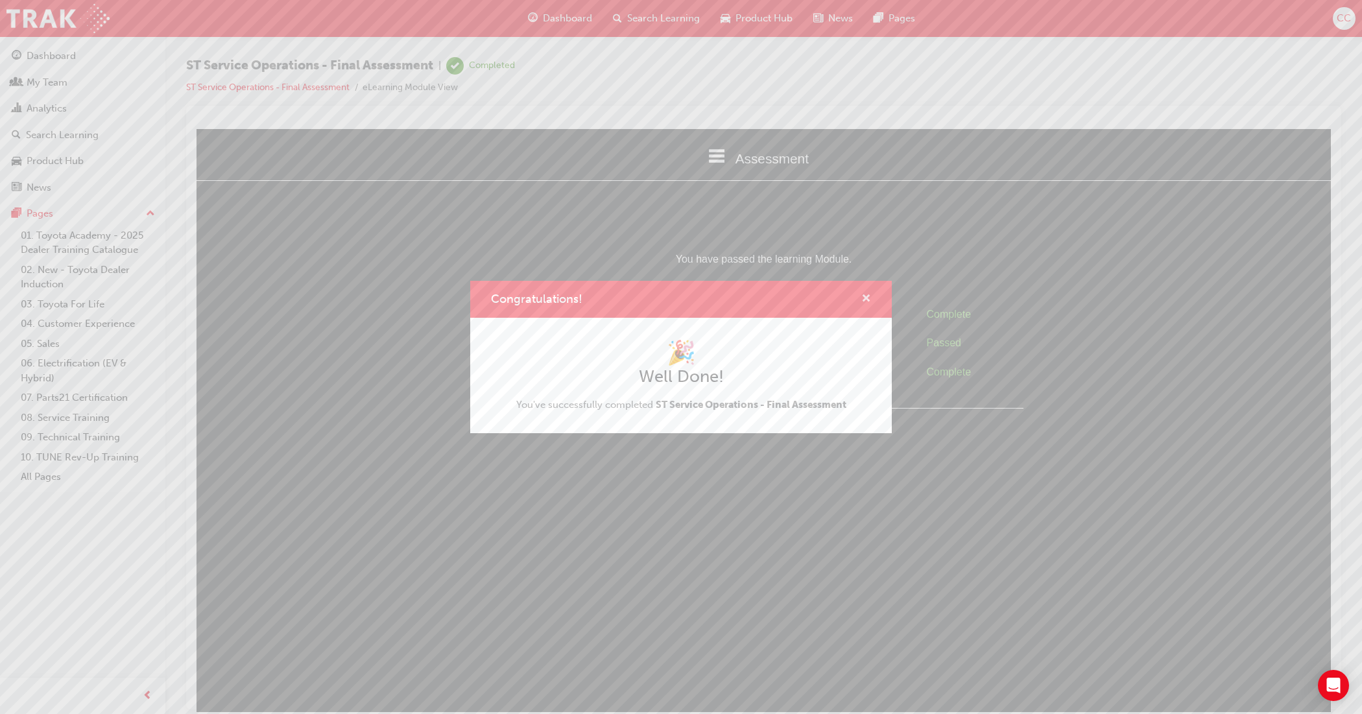
click at [868, 299] on span "cross-icon" at bounding box center [867, 300] width 10 height 12
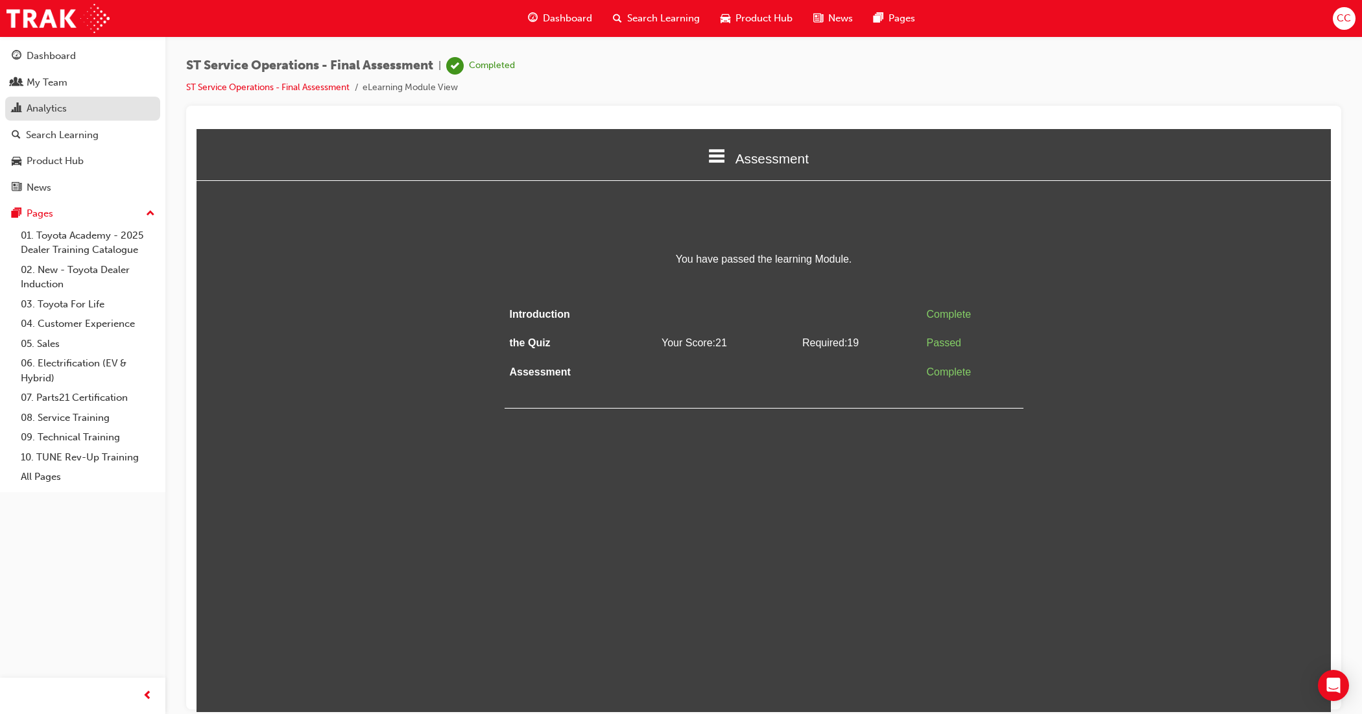
click at [52, 112] on div "Analytics" at bounding box center [47, 108] width 40 height 15
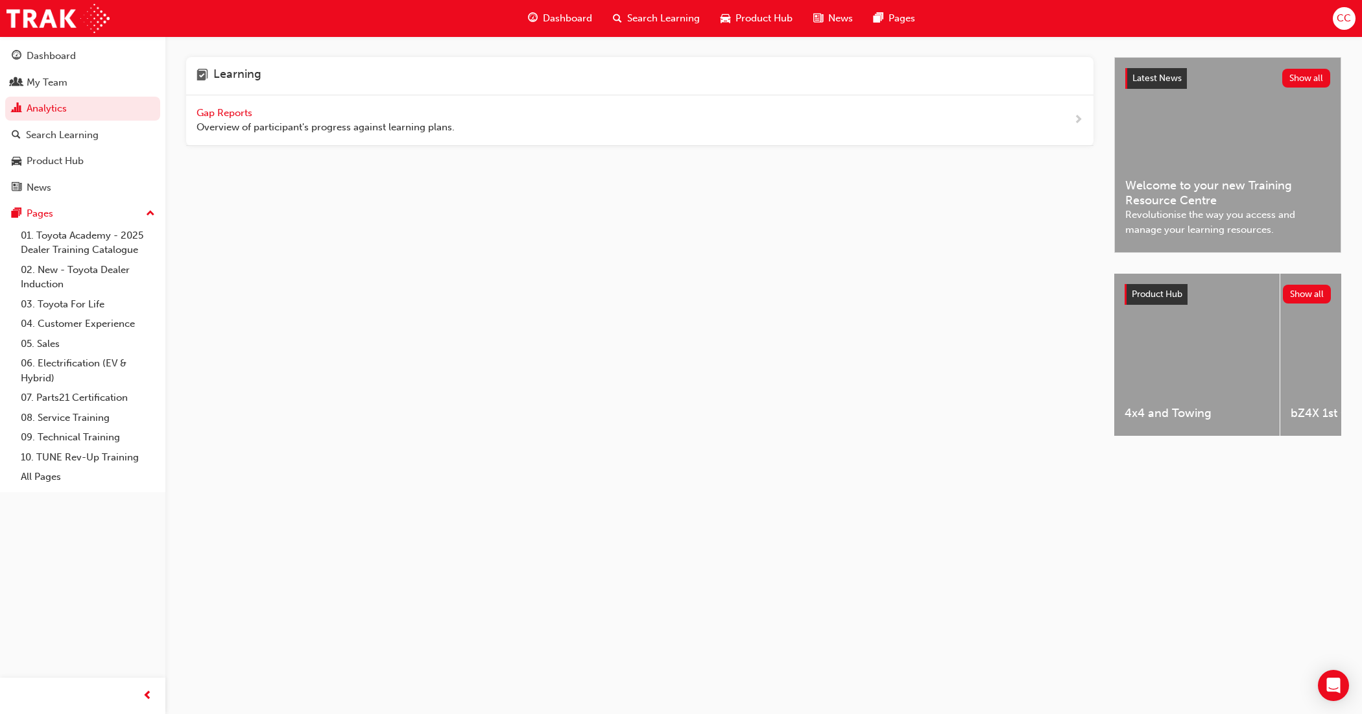
click at [242, 111] on span "Gap Reports" at bounding box center [226, 113] width 58 height 12
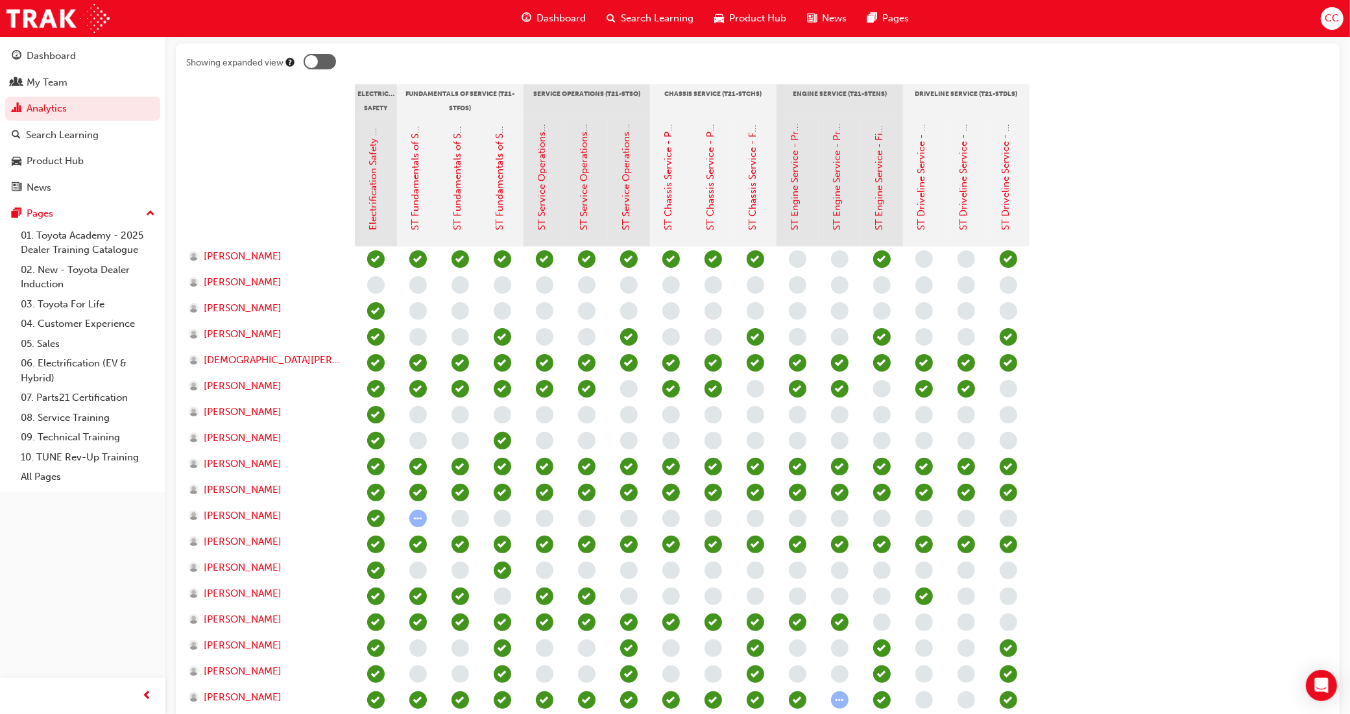
scroll to position [324, 0]
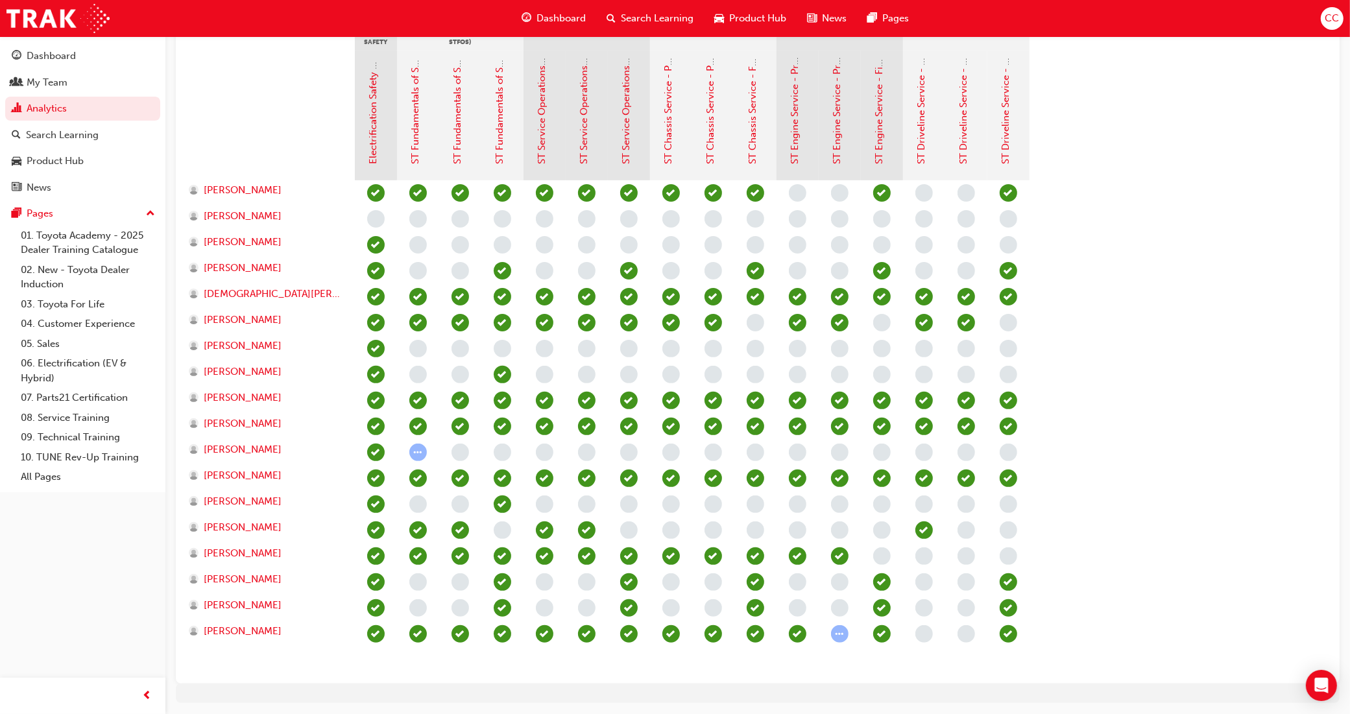
scroll to position [324, 0]
